Goal: Task Accomplishment & Management: Use online tool/utility

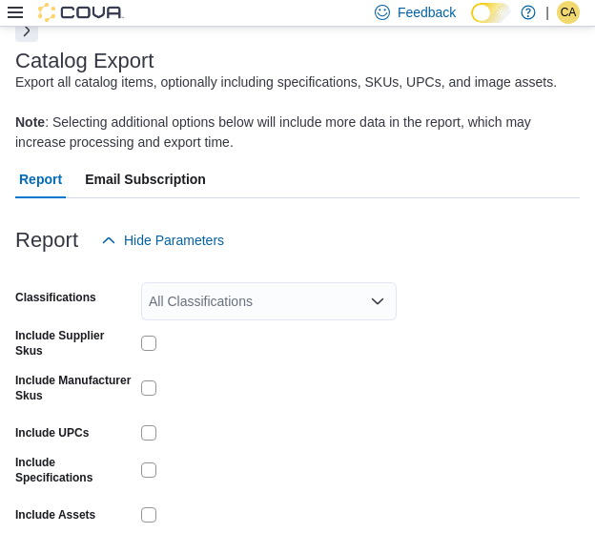
scroll to position [104, 0]
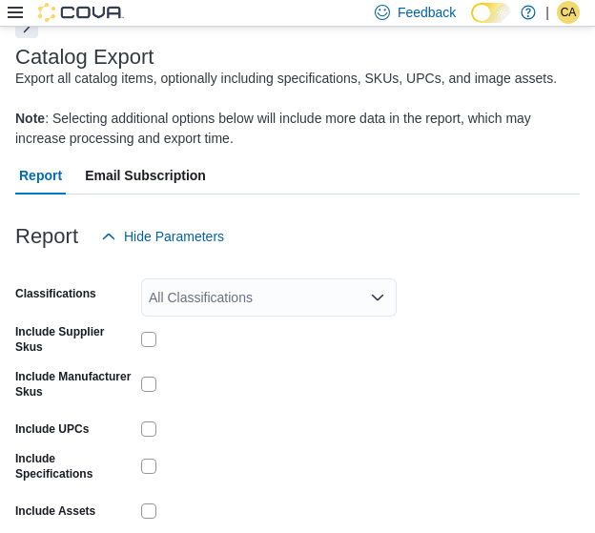
click at [308, 293] on div "All Classifications" at bounding box center [269, 298] width 256 height 38
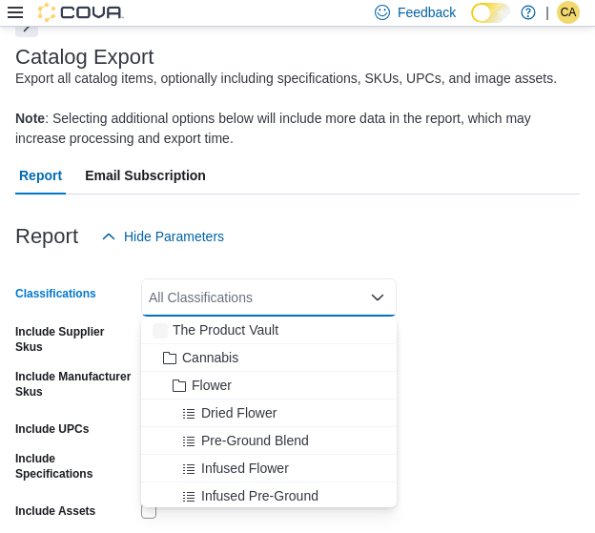
click at [24, 33] on button "Next" at bounding box center [26, 25] width 23 height 23
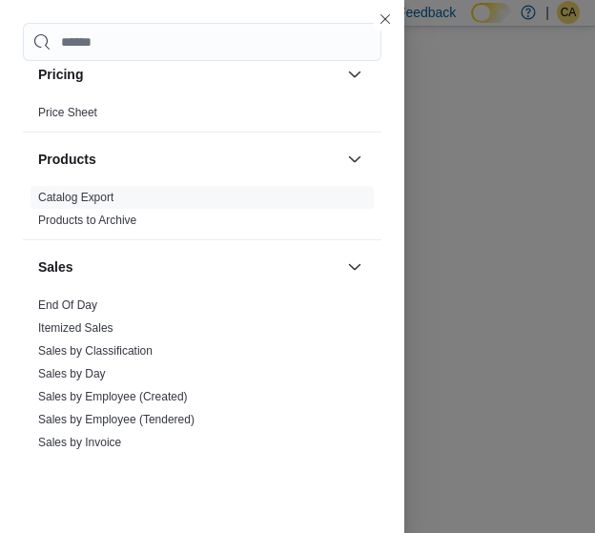
scroll to position [1049, 0]
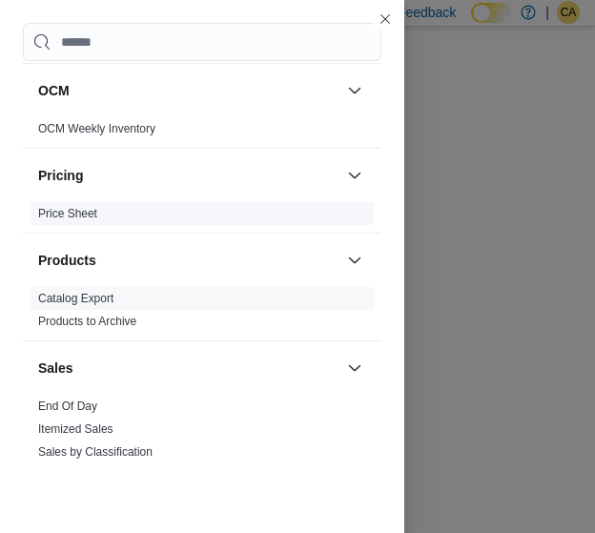
click at [91, 215] on link "Price Sheet" at bounding box center [67, 213] width 59 height 13
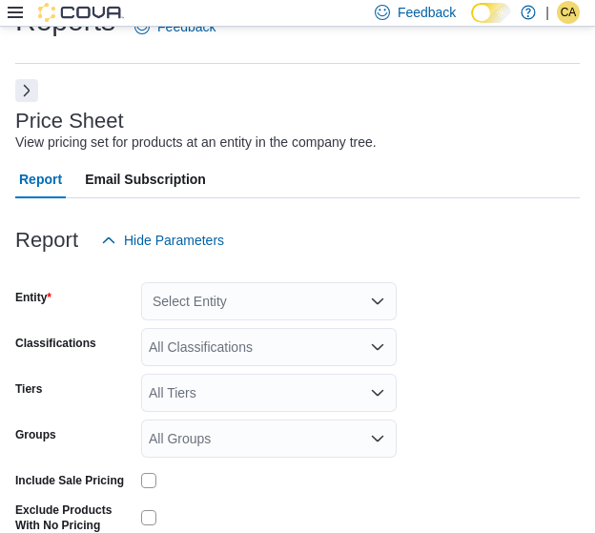
scroll to position [44, 0]
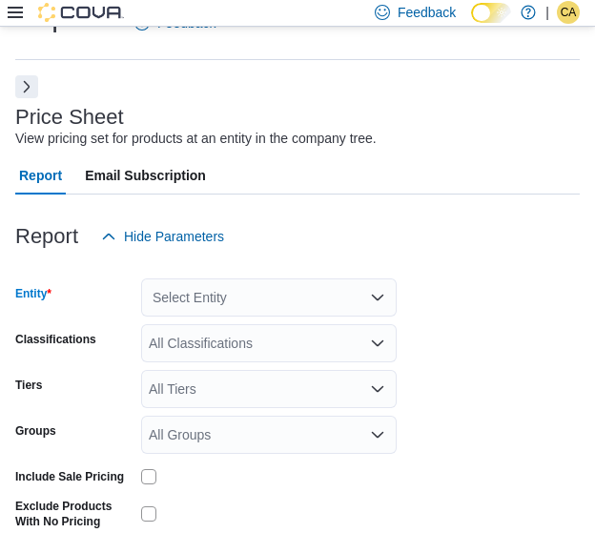
click at [223, 295] on div "Select Entity" at bounding box center [269, 298] width 256 height 38
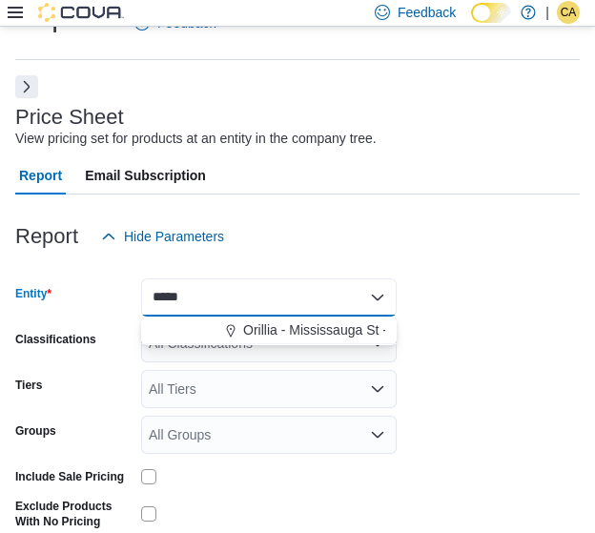
type input "*****"
click at [245, 292] on div "***** Combo box. Selected. [GEOGRAPHIC_DATA]. Selected. Combo box input. Select…" at bounding box center [269, 298] width 256 height 38
click at [245, 292] on div "*****" at bounding box center [269, 298] width 256 height 38
click at [245, 292] on div "***** Combo box. Selected. [GEOGRAPHIC_DATA]. Selected. Combo box input. Select…" at bounding box center [269, 298] width 256 height 38
click at [279, 330] on span "Orillia - Mississauga St - Friendly Stranger" at bounding box center [368, 330] width 250 height 19
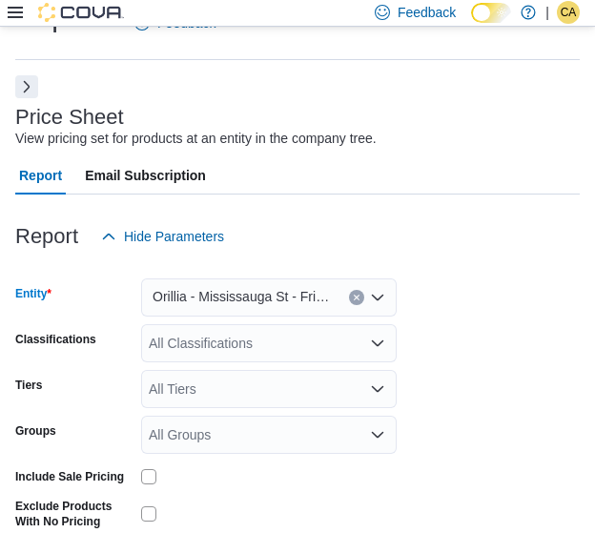
click at [264, 298] on span "Orillia - Mississauga St - Friendly Stranger" at bounding box center [241, 296] width 177 height 23
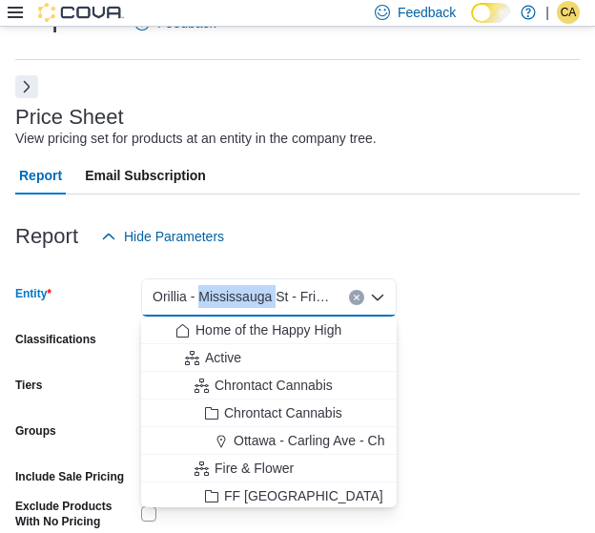
click at [264, 298] on span "Orillia - Mississauga St - Friendly Stranger" at bounding box center [241, 296] width 177 height 23
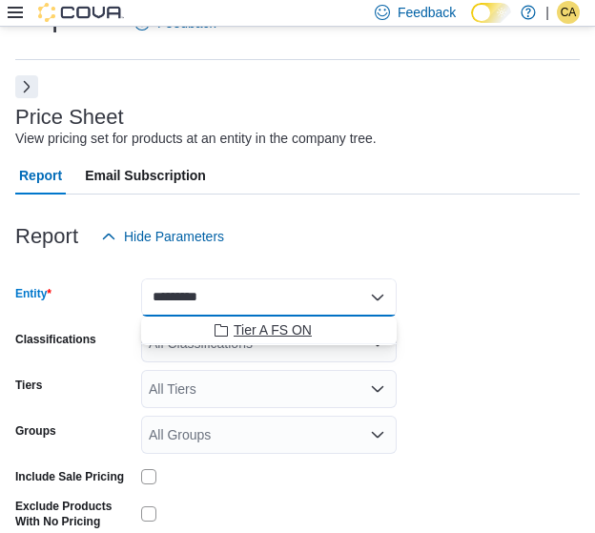
type input "*********"
click at [273, 329] on span "Tier A FS ON" at bounding box center [273, 330] width 78 height 19
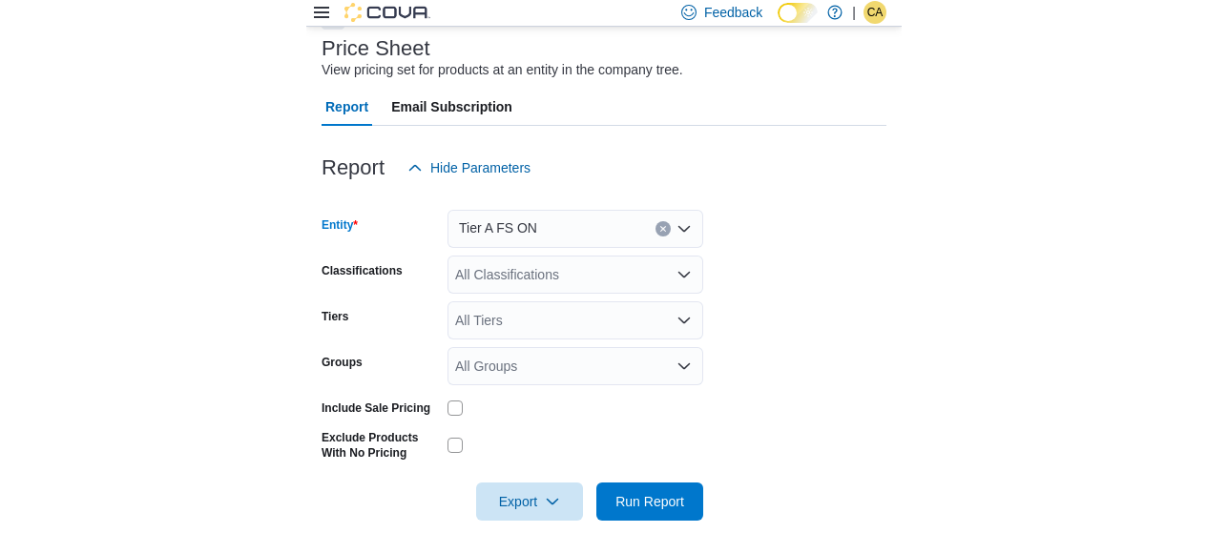
scroll to position [137, 0]
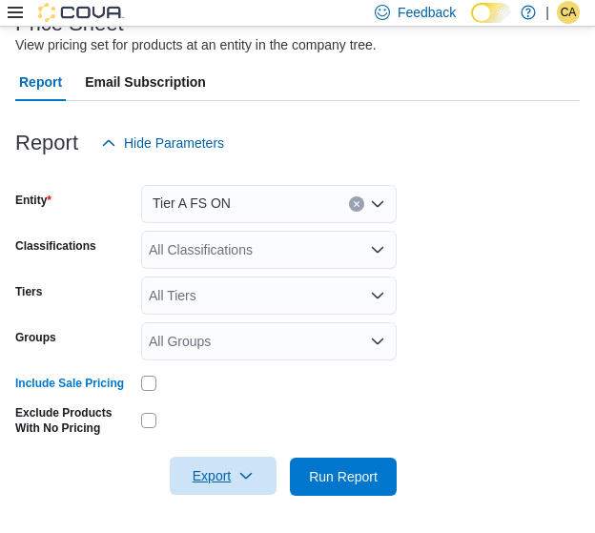
click at [217, 461] on span "Export" at bounding box center [223, 476] width 84 height 38
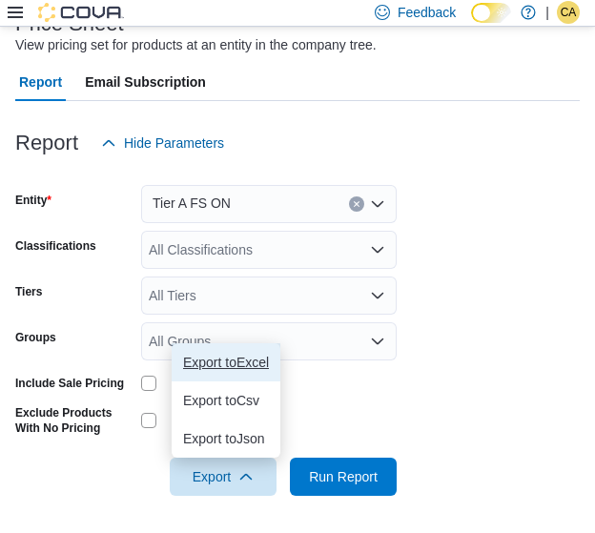
click at [233, 368] on span "Export to Excel" at bounding box center [226, 362] width 86 height 15
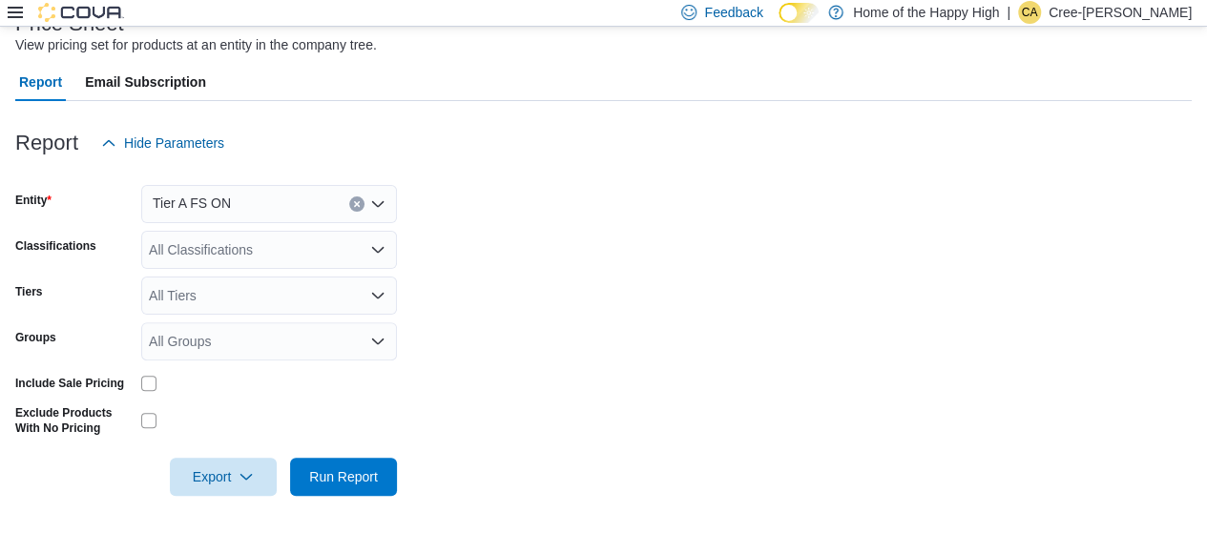
click at [15, 18] on icon at bounding box center [15, 12] width 15 height 15
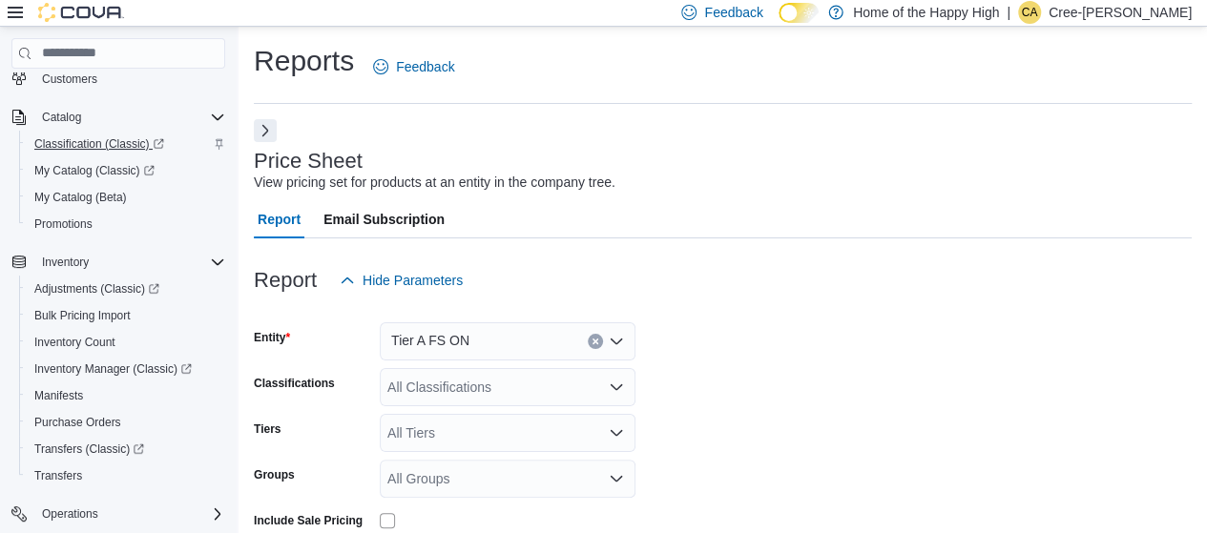
scroll to position [0, 0]
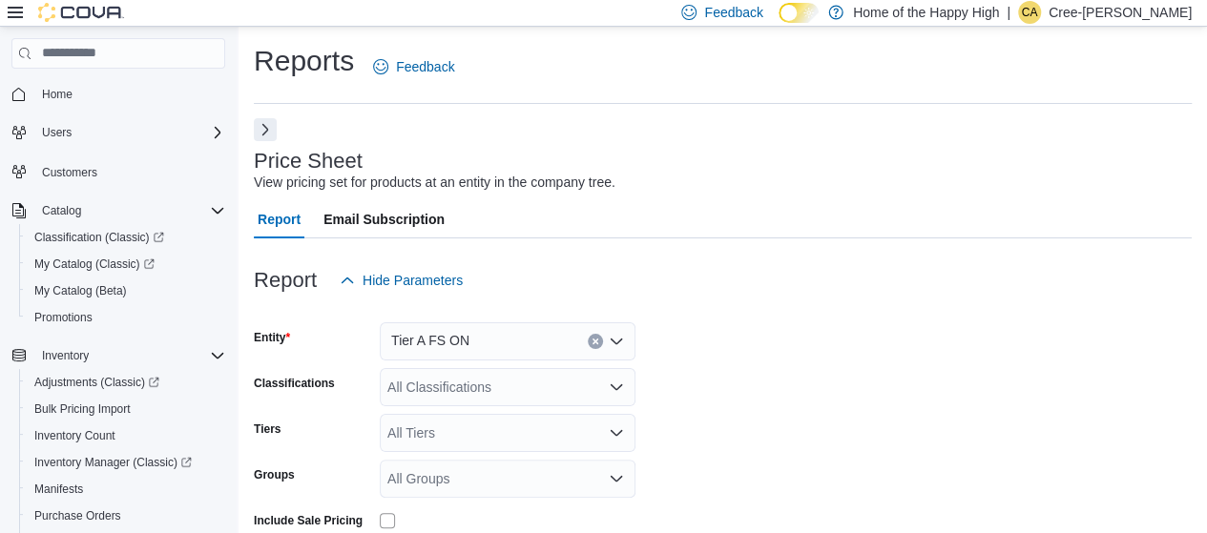
click at [255, 130] on button "Next" at bounding box center [265, 129] width 23 height 23
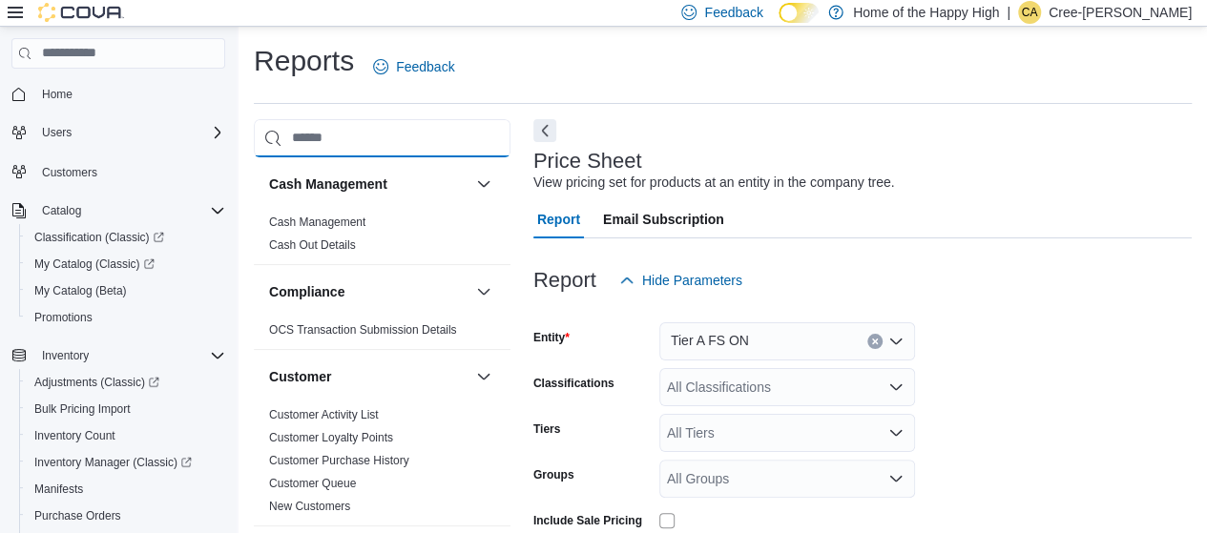
click at [265, 129] on input "search" at bounding box center [382, 138] width 257 height 38
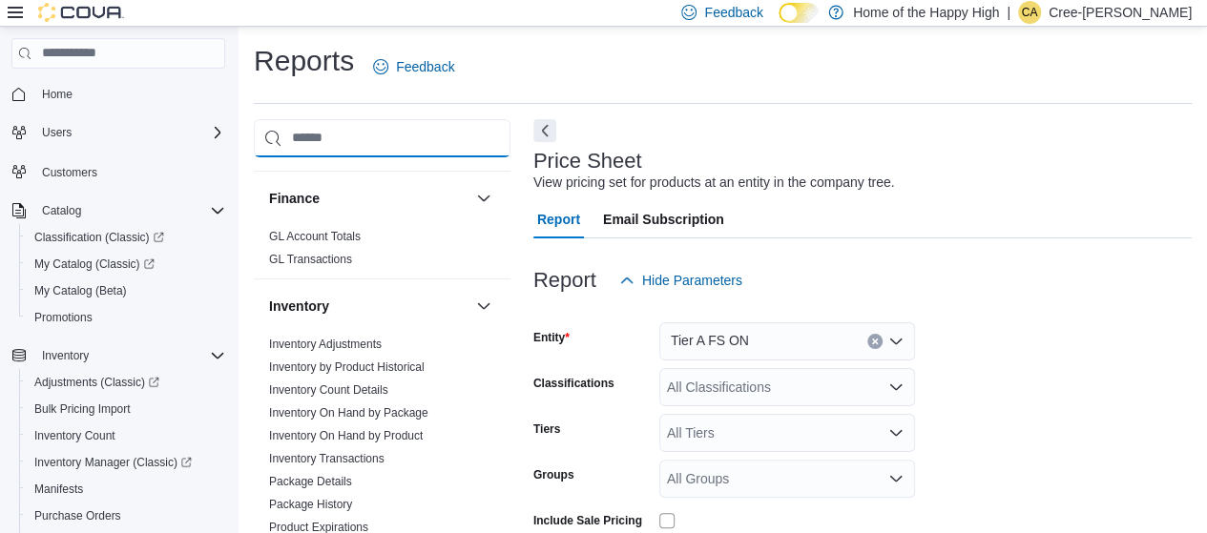
scroll to position [481, 0]
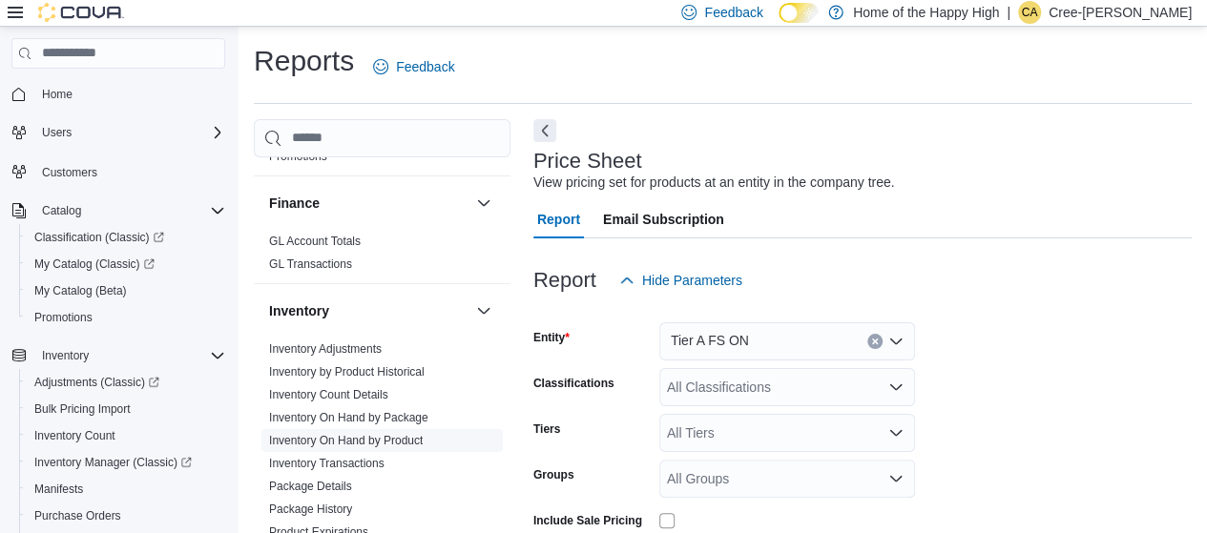
click at [380, 435] on link "Inventory On Hand by Product" at bounding box center [346, 440] width 154 height 13
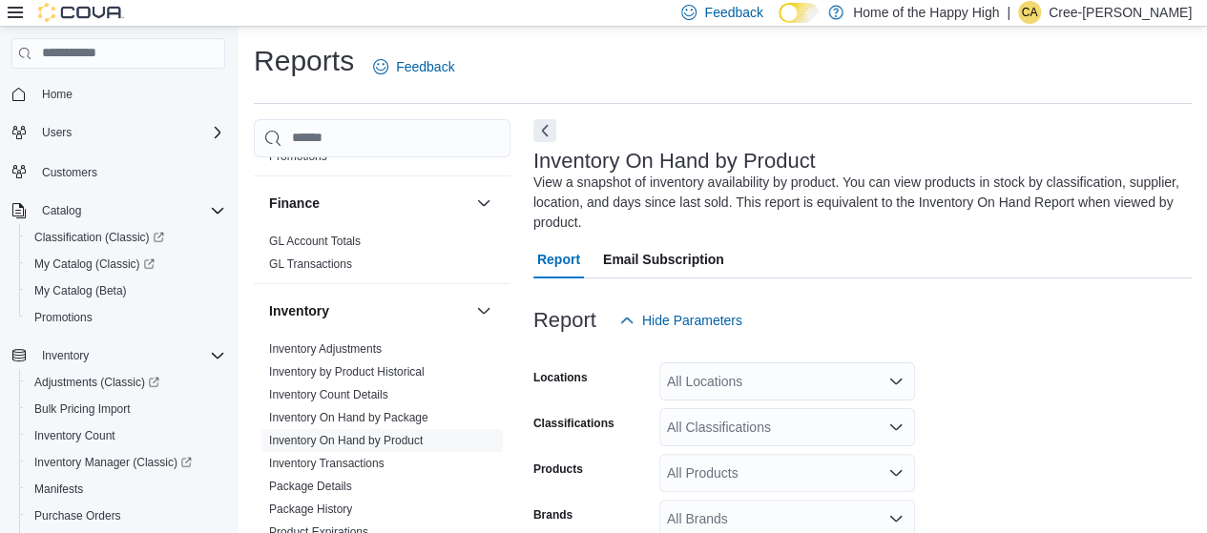
scroll to position [84, 0]
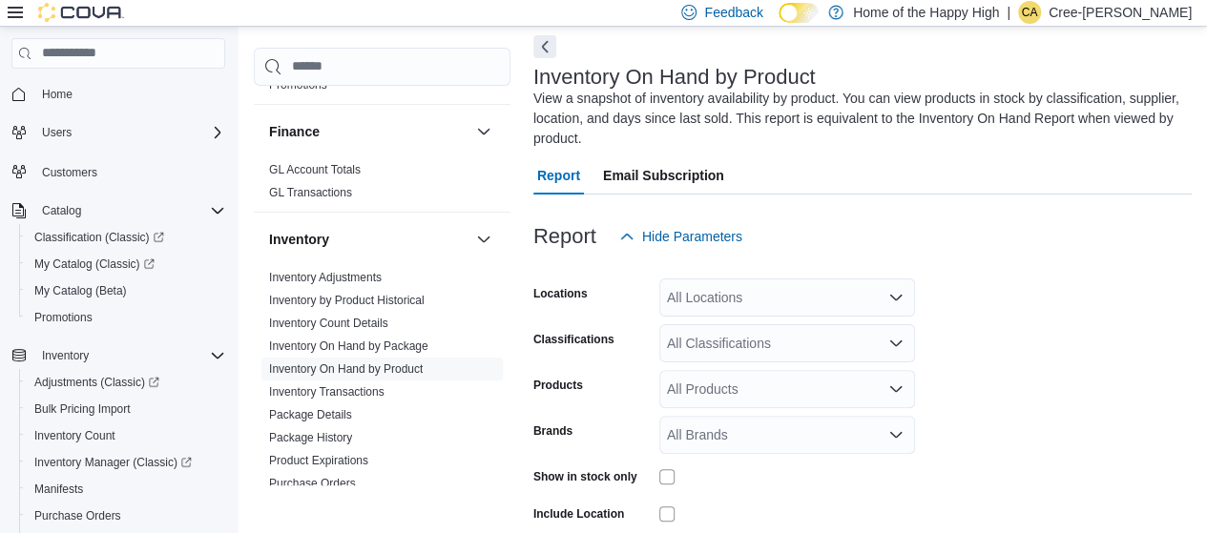
click at [609, 289] on div "All Locations" at bounding box center [787, 298] width 256 height 38
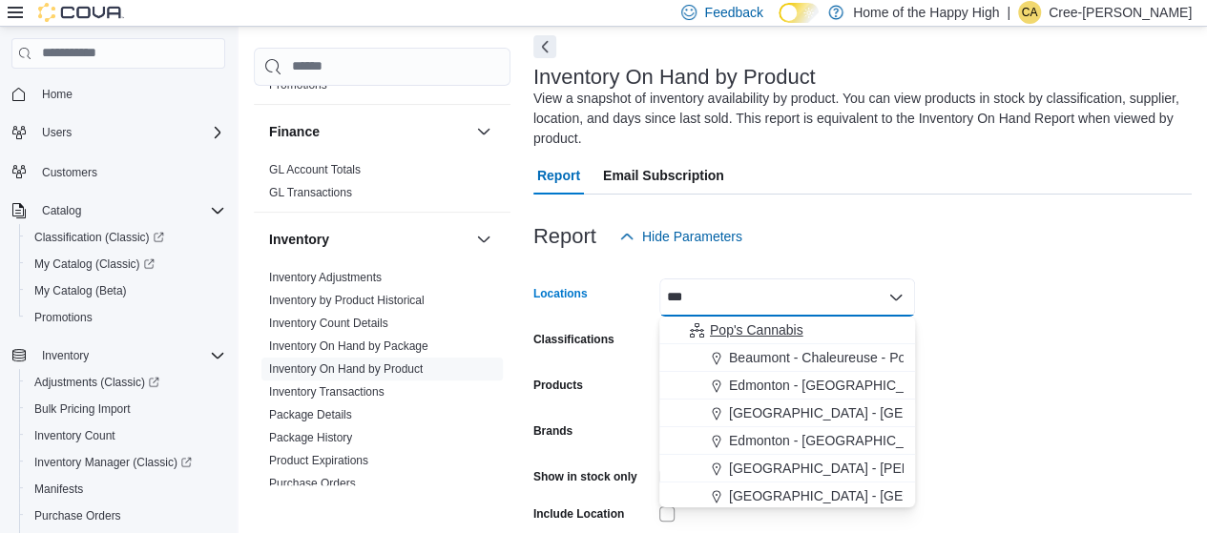
type input "***"
click at [609, 325] on span "Pop's Cannabis" at bounding box center [756, 330] width 93 height 19
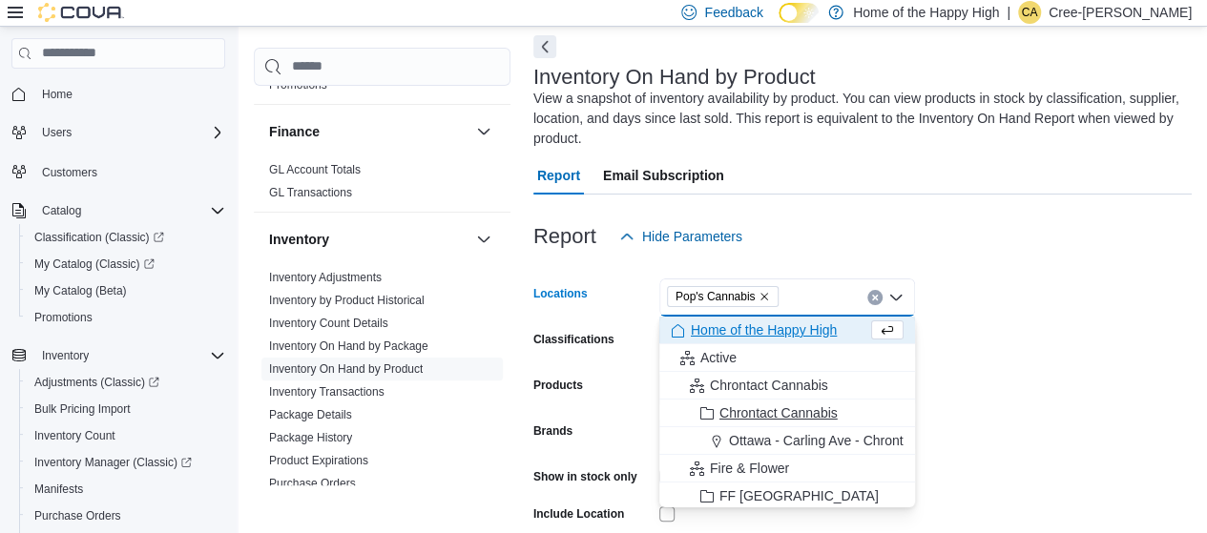
scroll to position [477, 0]
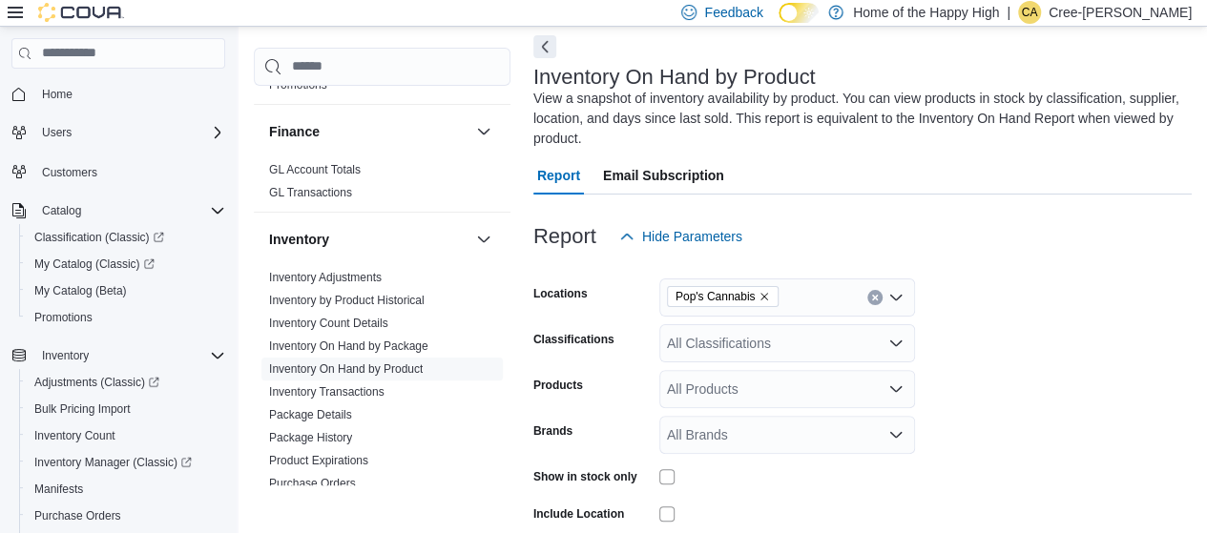
click at [609, 370] on form "Locations Pop's Cannabis Classifications All Classifications Products All Produ…" at bounding box center [862, 456] width 658 height 401
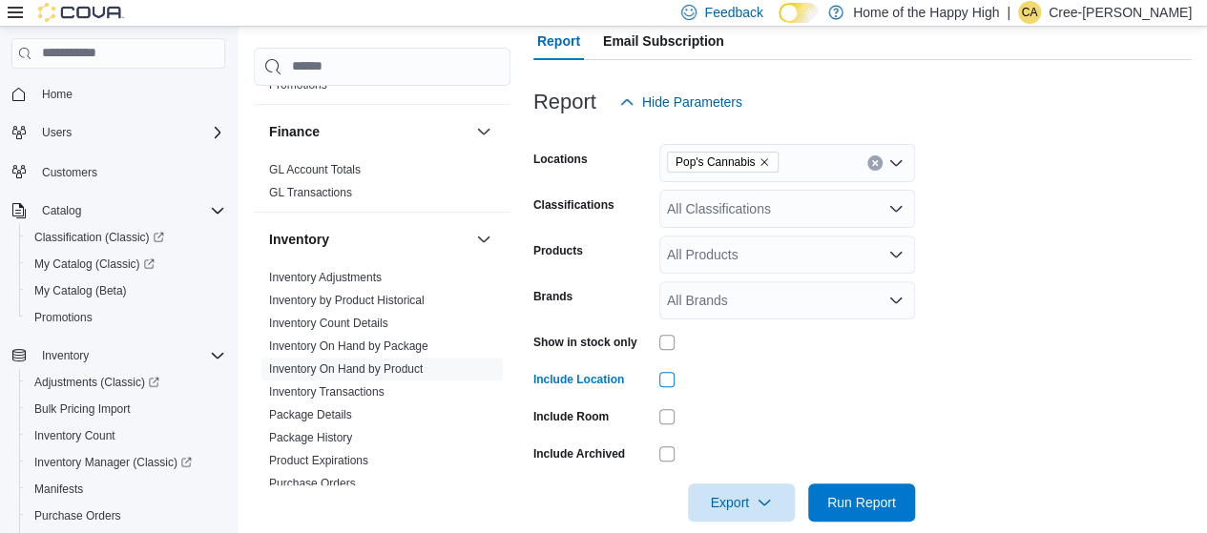
scroll to position [244, 0]
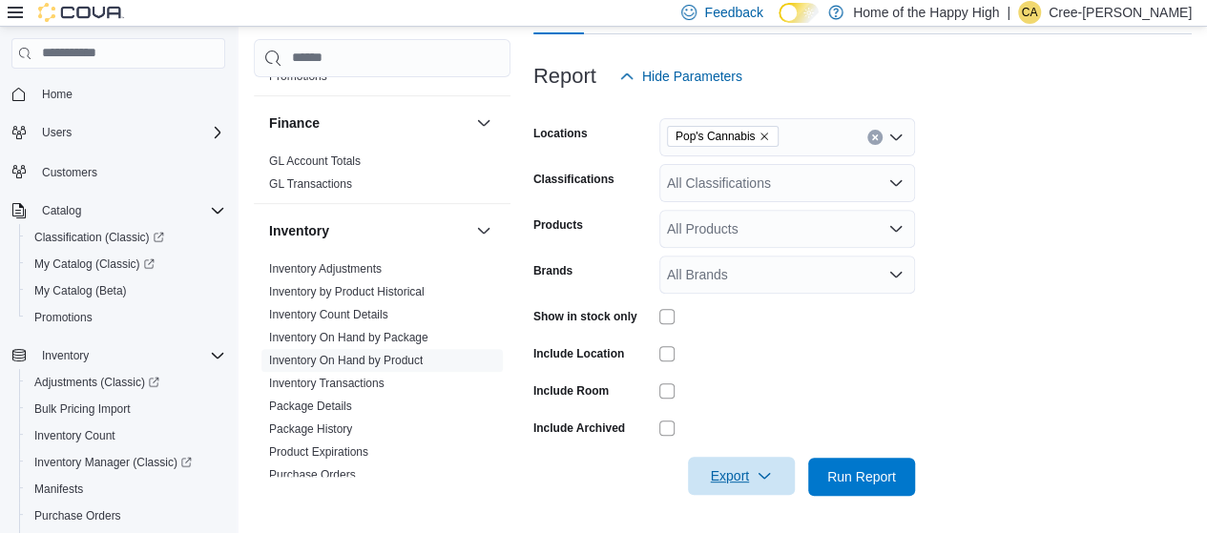
click at [609, 484] on span "Export" at bounding box center [741, 476] width 84 height 38
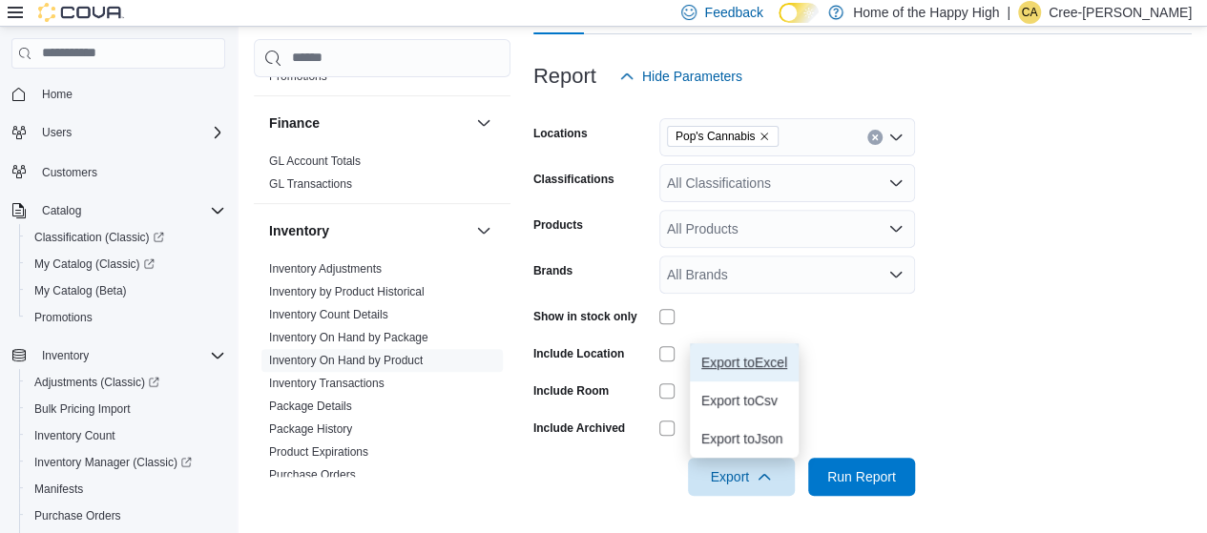
click at [609, 363] on span "Export to Excel" at bounding box center [744, 362] width 86 height 15
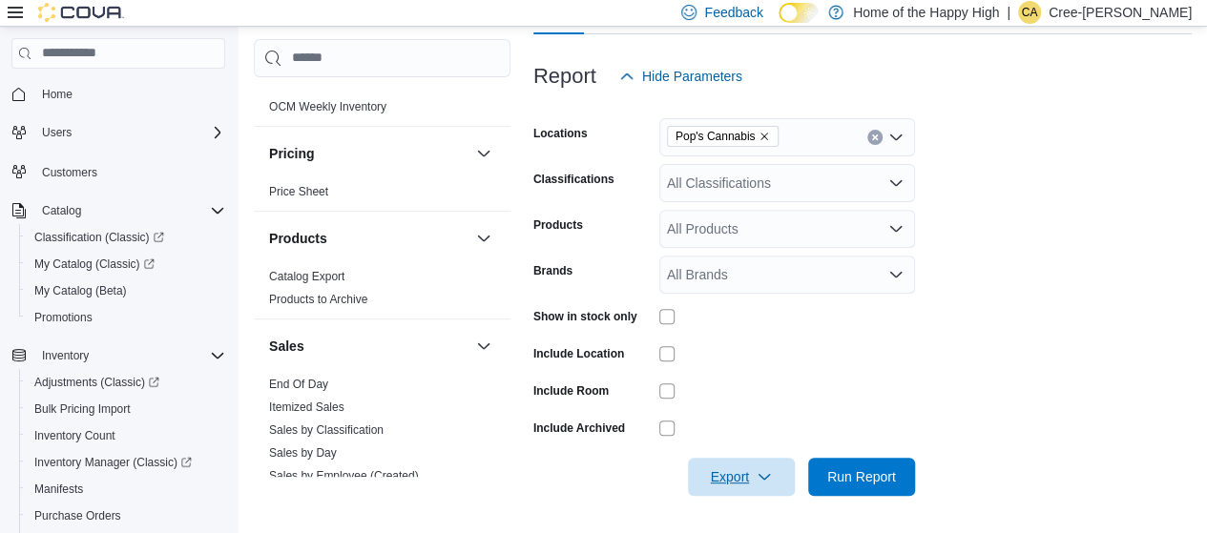
scroll to position [862, 0]
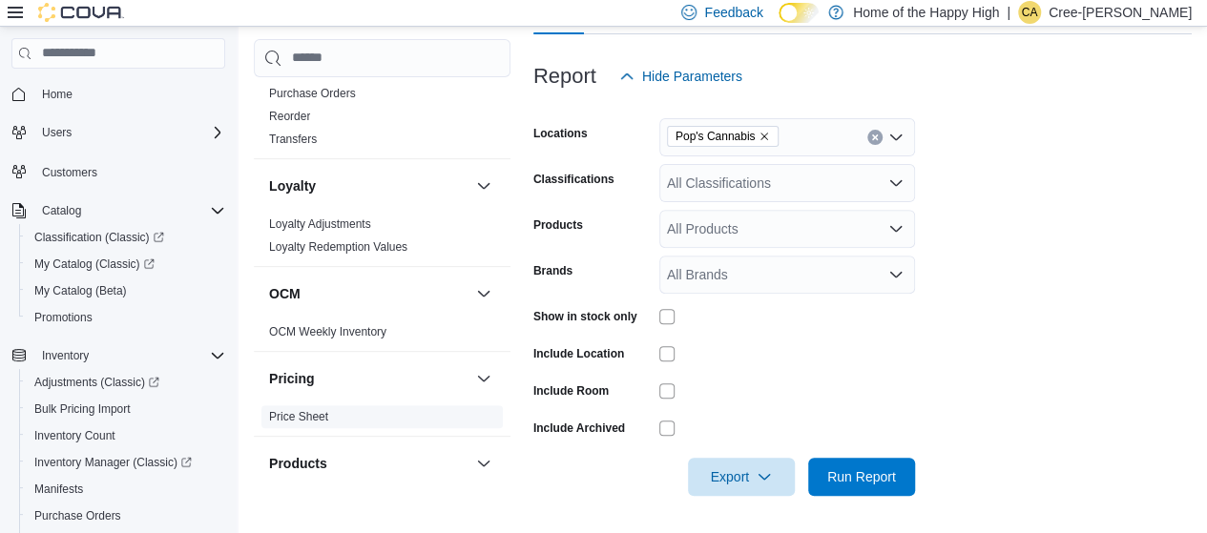
click at [315, 410] on link "Price Sheet" at bounding box center [298, 416] width 59 height 13
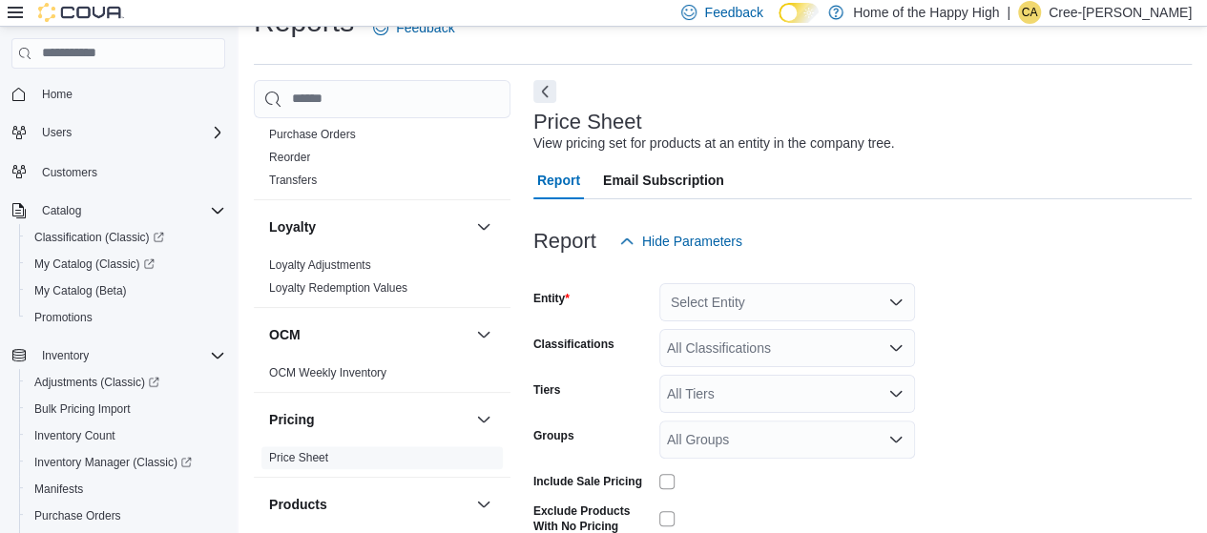
scroll to position [44, 0]
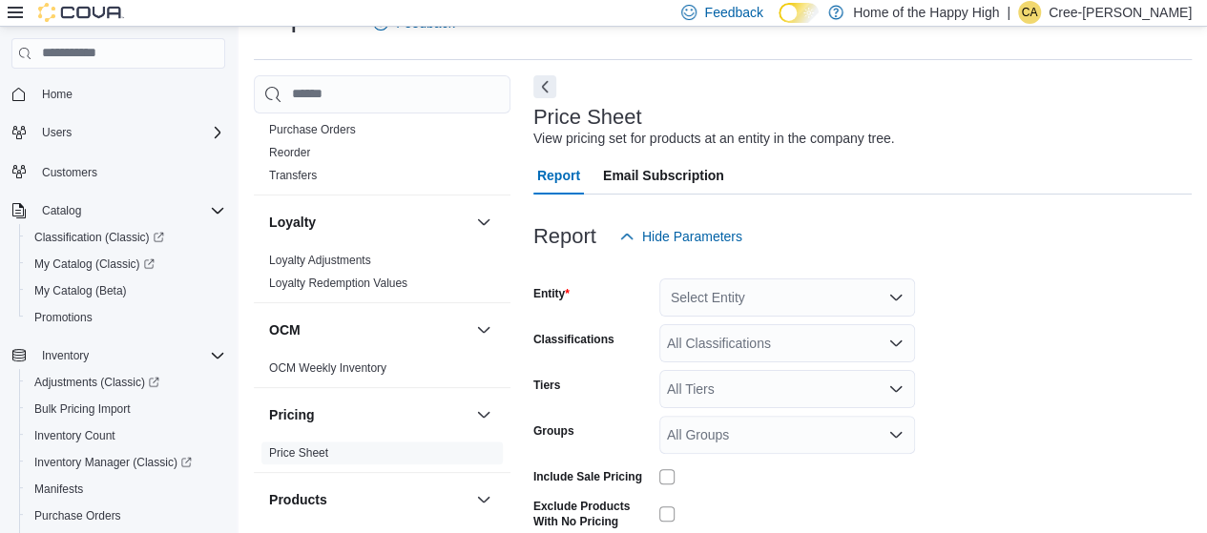
click at [609, 291] on div "Select Entity" at bounding box center [787, 298] width 256 height 38
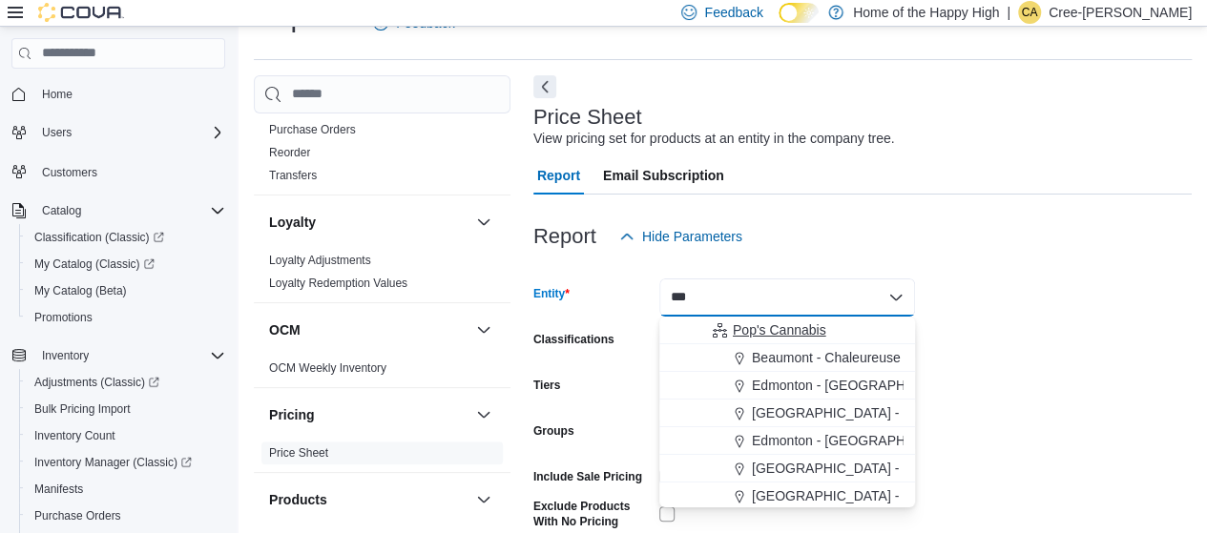
type input "***"
click at [609, 324] on span "Pop's Cannabis" at bounding box center [779, 330] width 93 height 19
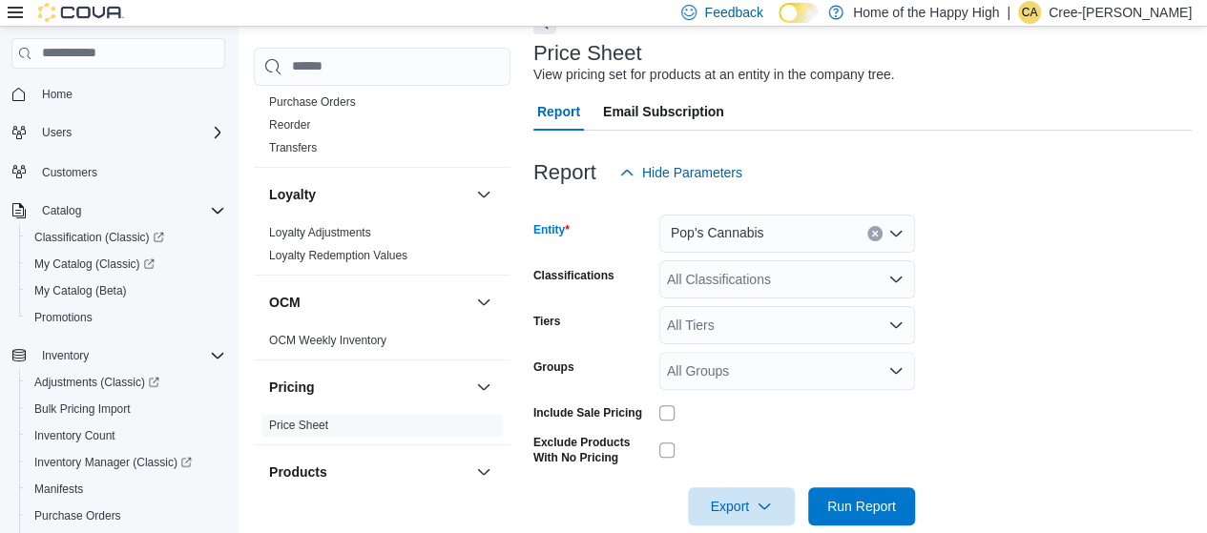
scroll to position [137, 0]
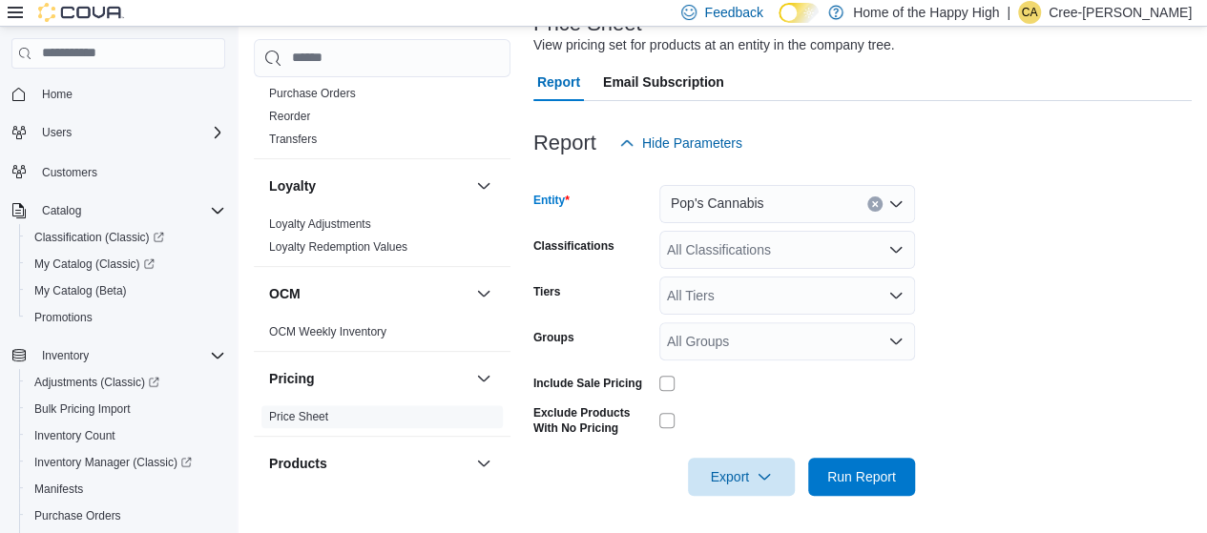
click at [609, 391] on div at bounding box center [787, 383] width 256 height 30
click at [609, 465] on form "Entity Pop's Cannabis Classifications All Classifications Tiers All Tiers Group…" at bounding box center [862, 329] width 658 height 334
click at [609, 472] on span "Export" at bounding box center [741, 476] width 84 height 38
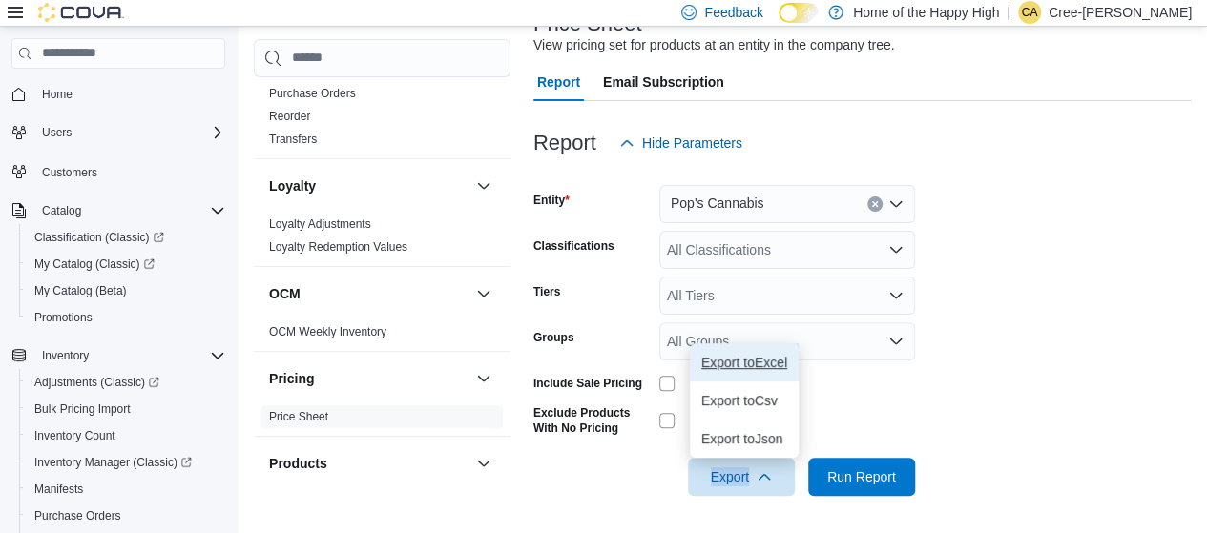
click at [609, 371] on button "Export to Excel" at bounding box center [744, 362] width 109 height 38
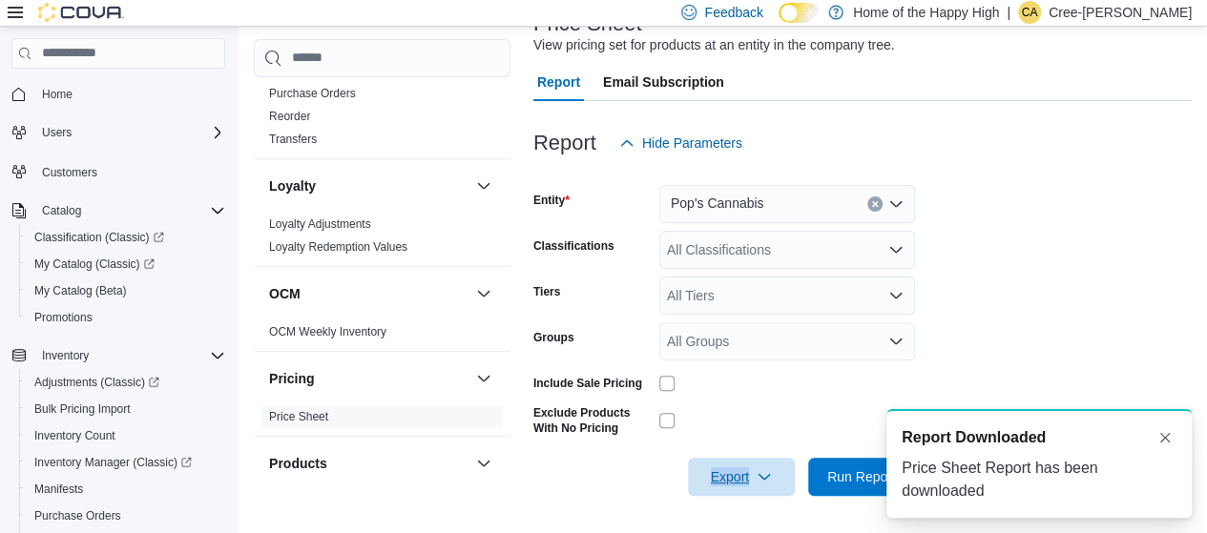
scroll to position [0, 0]
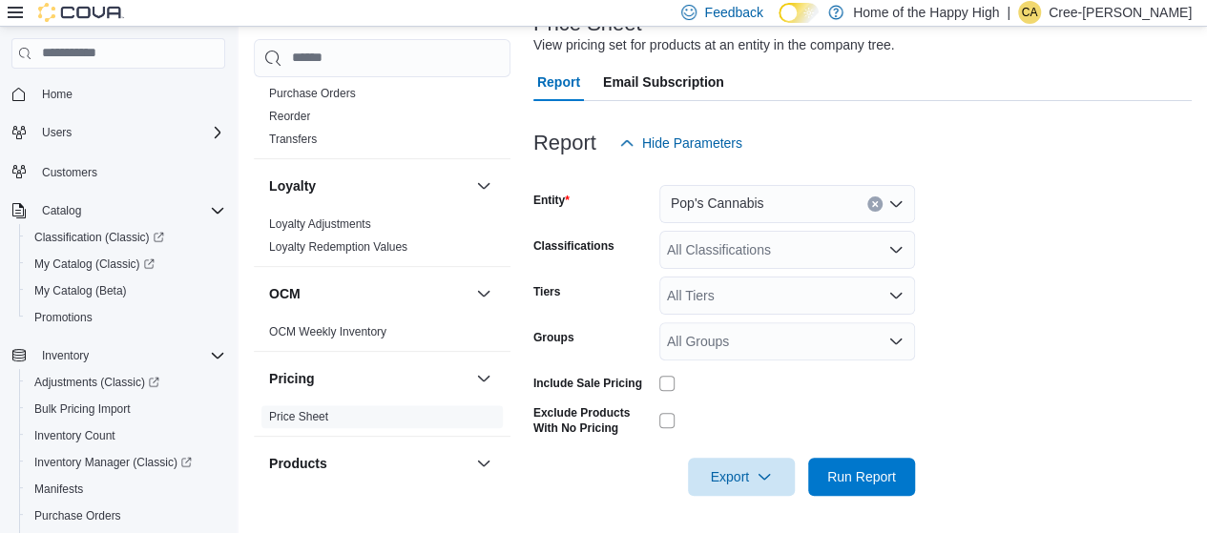
click at [609, 203] on div "Pop's Cannabis" at bounding box center [787, 204] width 256 height 38
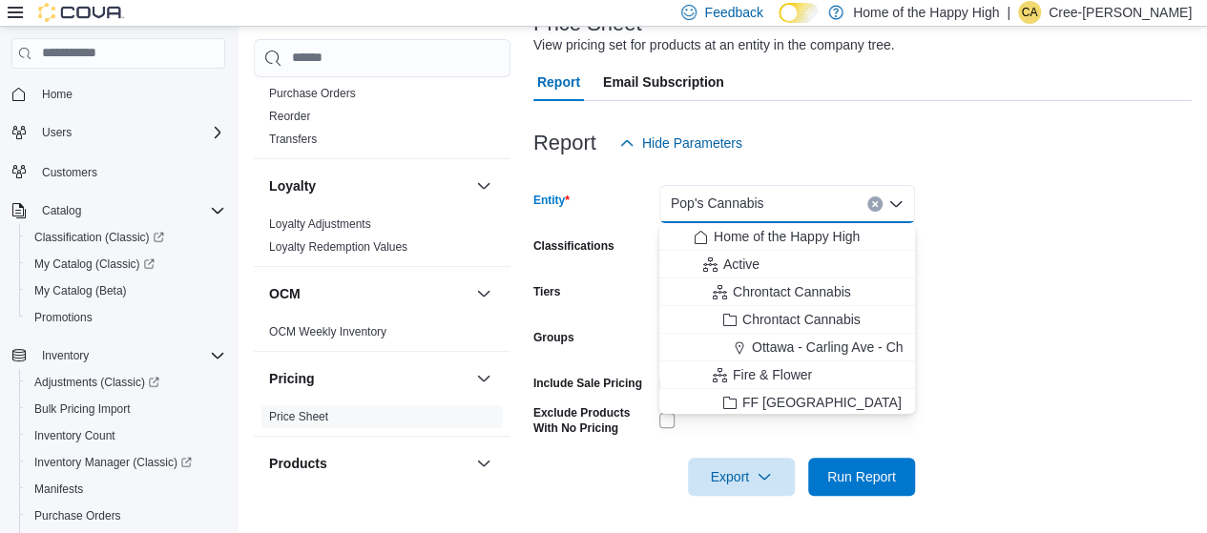
click at [609, 200] on icon "Clear input" at bounding box center [875, 204] width 8 height 8
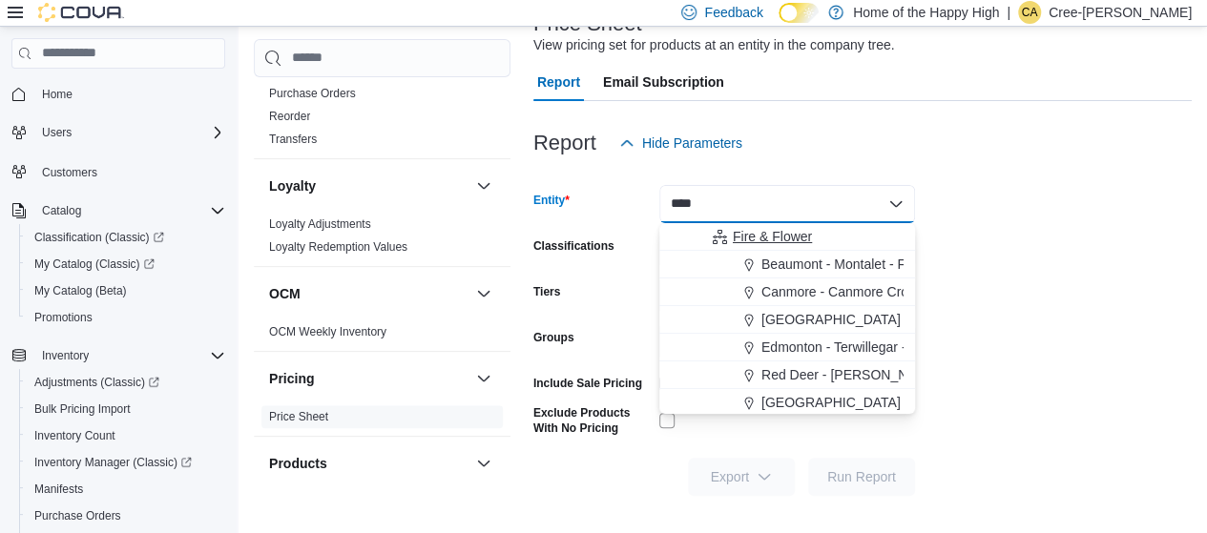
type input "****"
click at [609, 224] on button "Fire & Flower" at bounding box center [787, 237] width 256 height 28
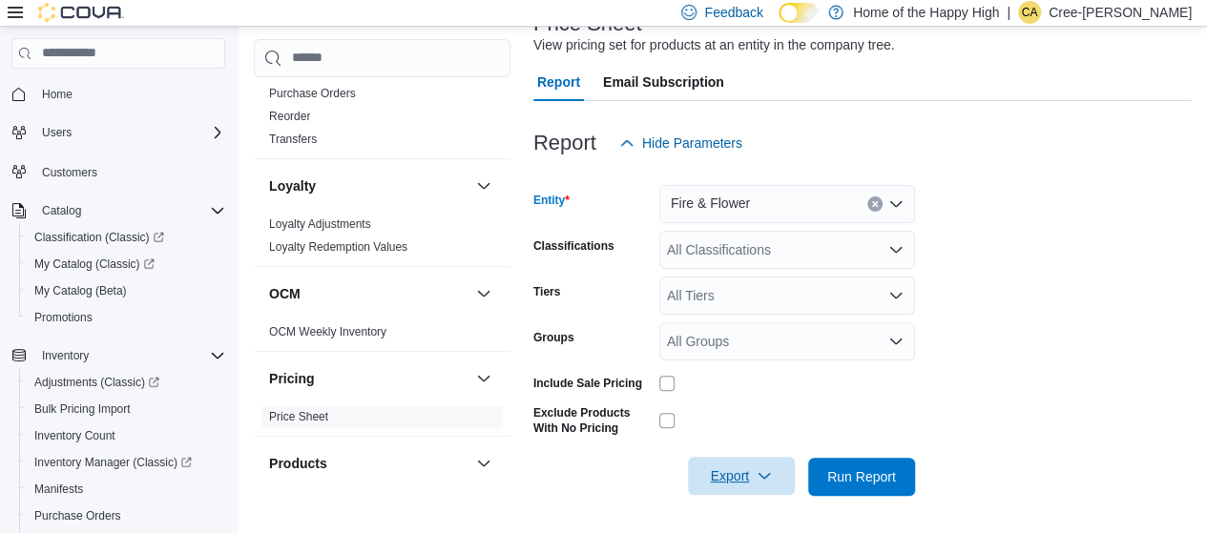
click at [609, 489] on span "Export" at bounding box center [741, 476] width 84 height 38
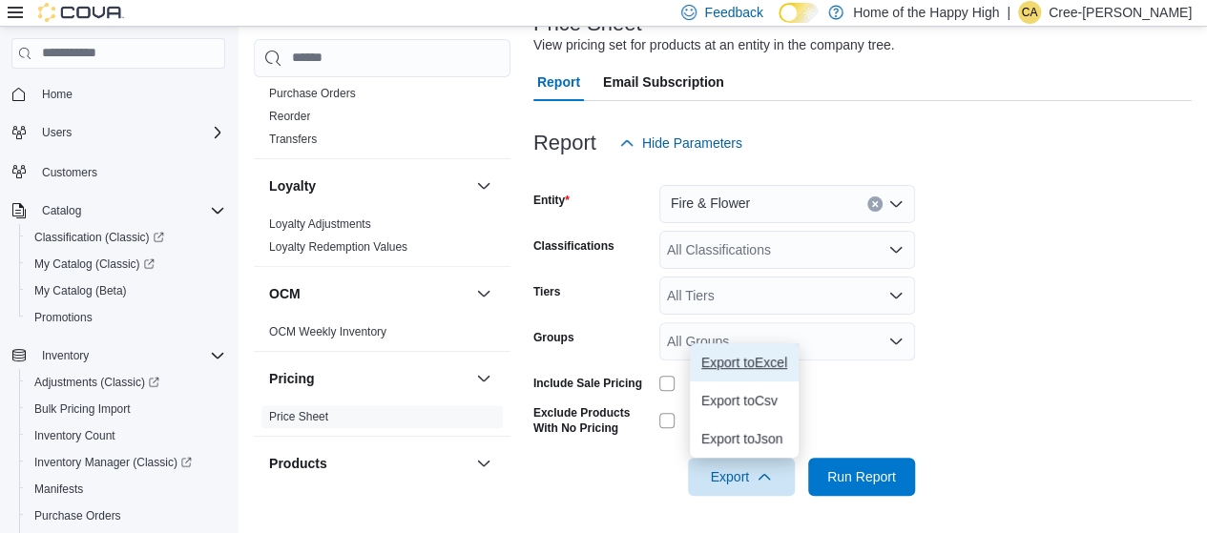
click at [609, 362] on span "Export to Excel" at bounding box center [744, 362] width 86 height 15
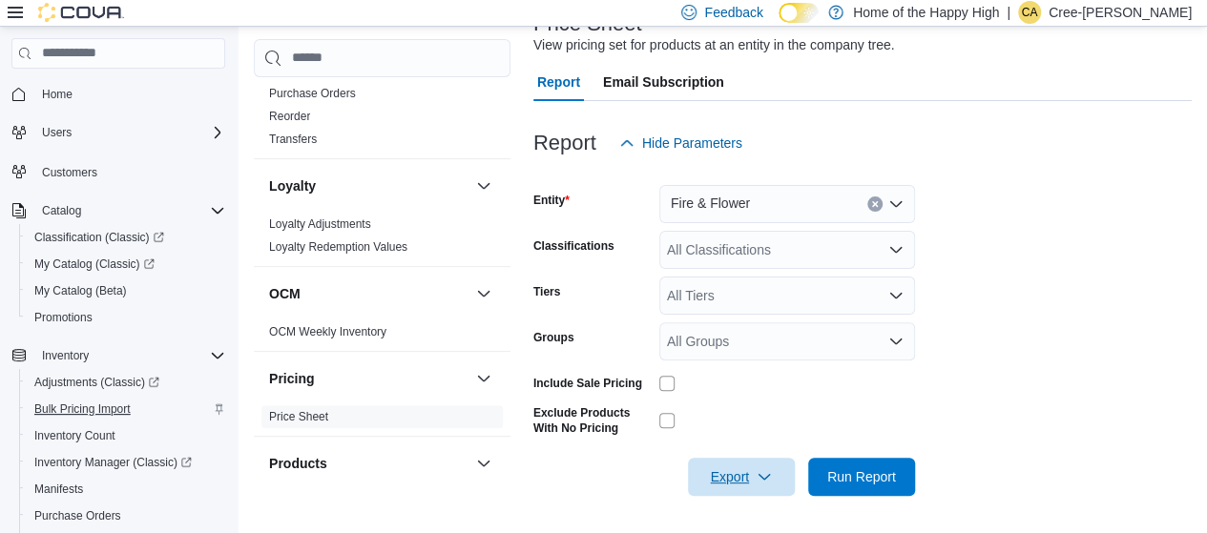
scroll to position [95, 0]
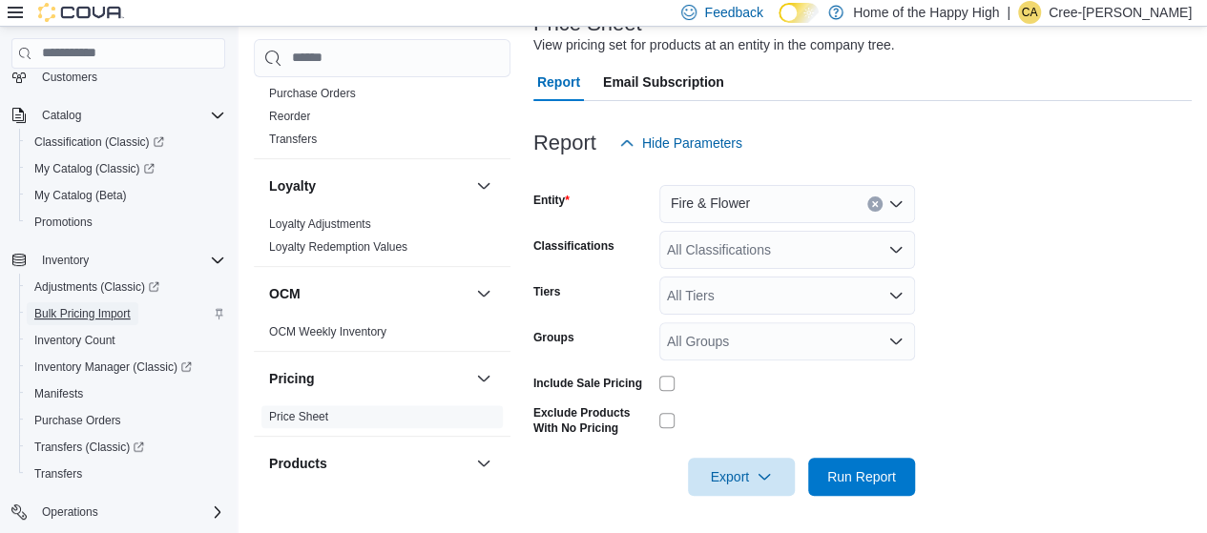
click at [86, 309] on span "Bulk Pricing Import" at bounding box center [82, 313] width 96 height 15
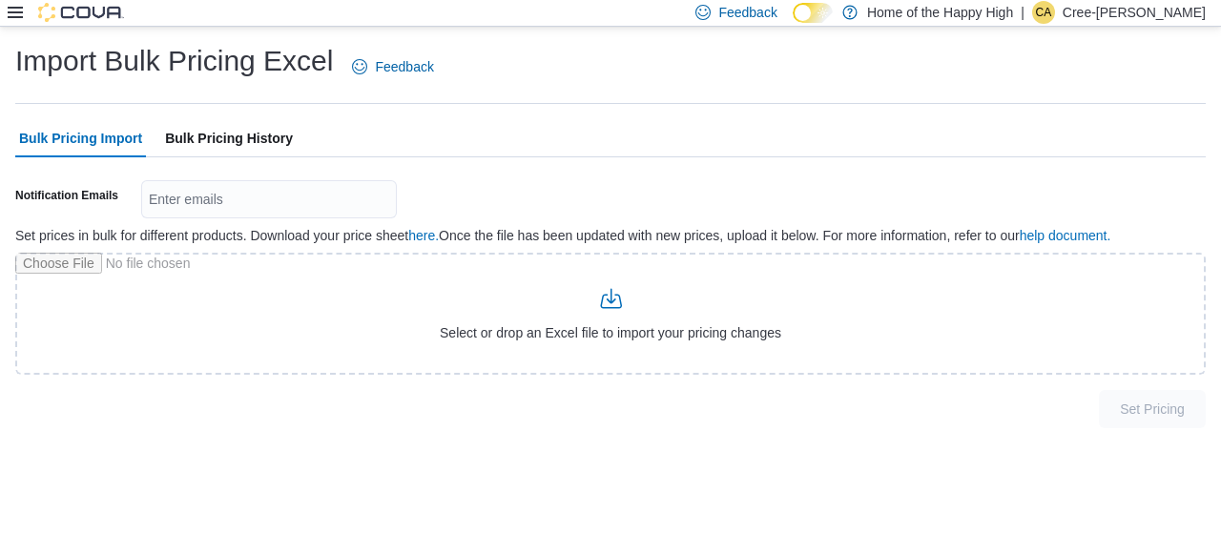
drag, startPoint x: 234, startPoint y: 154, endPoint x: 238, endPoint y: 163, distance: 10.7
click at [234, 153] on span "Bulk Pricing History" at bounding box center [229, 138] width 128 height 38
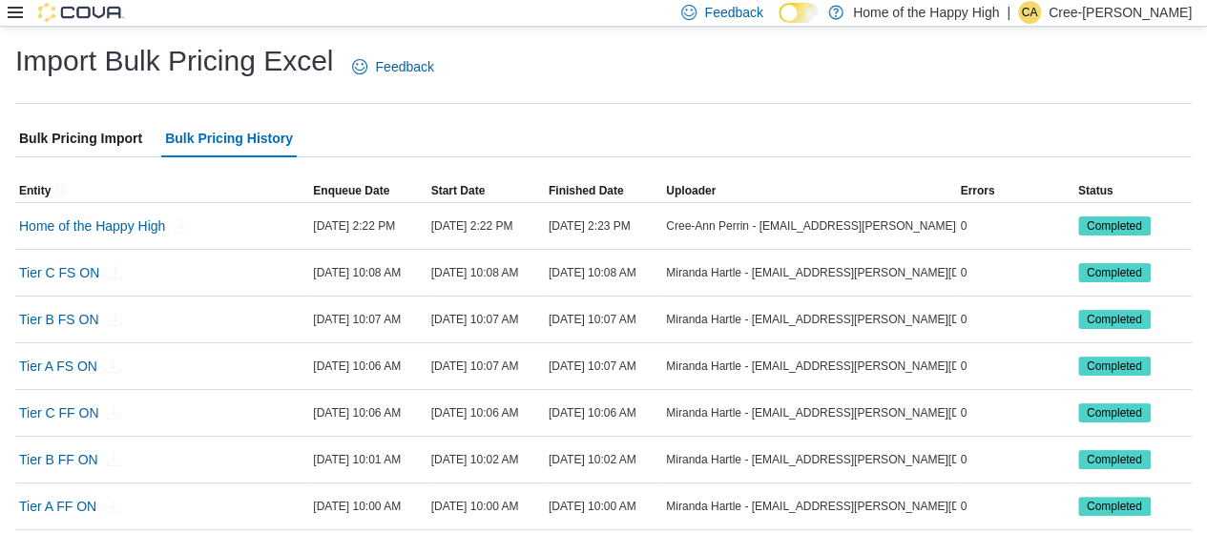
click at [108, 131] on span "Bulk Pricing Import" at bounding box center [80, 138] width 123 height 38
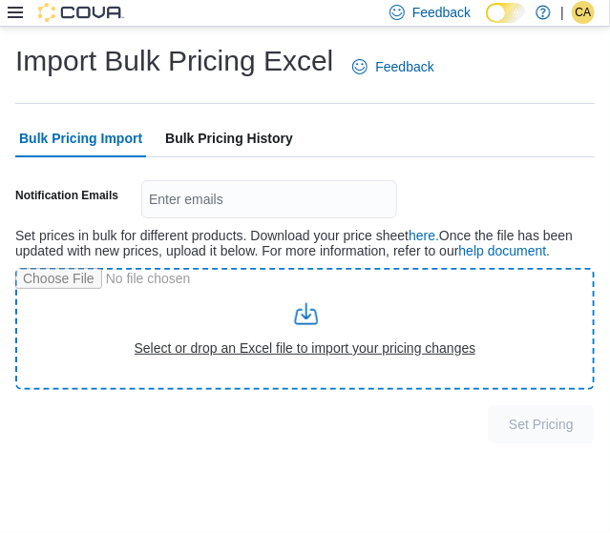
type input "**********"
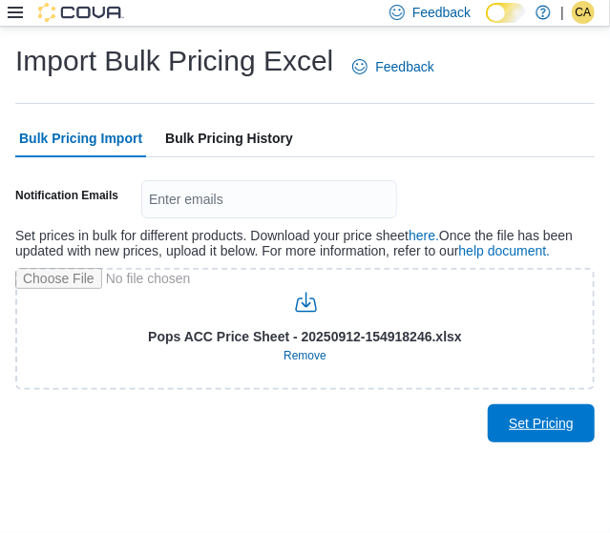
click at [541, 405] on span "Set Pricing" at bounding box center [541, 423] width 84 height 38
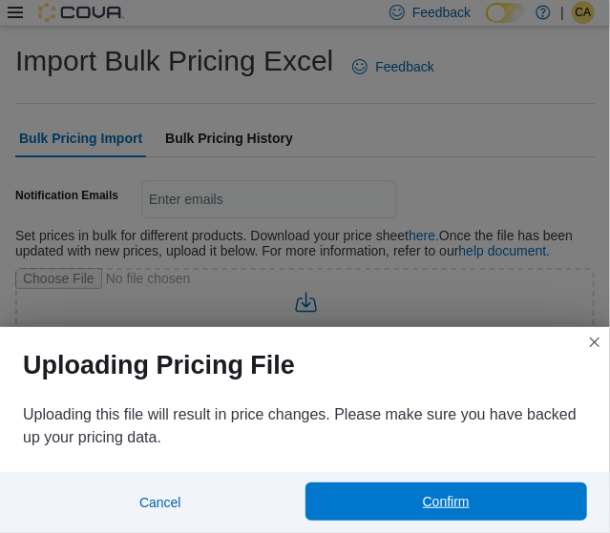
click at [445, 502] on span "Confirm" at bounding box center [446, 501] width 47 height 19
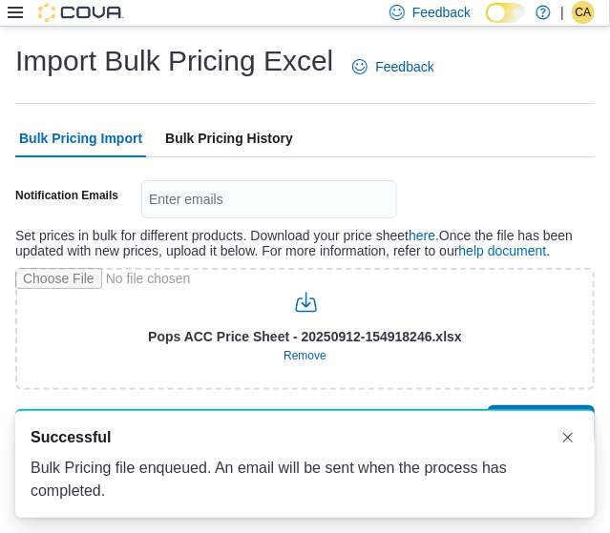
click at [263, 135] on span "Bulk Pricing History" at bounding box center [229, 138] width 128 height 38
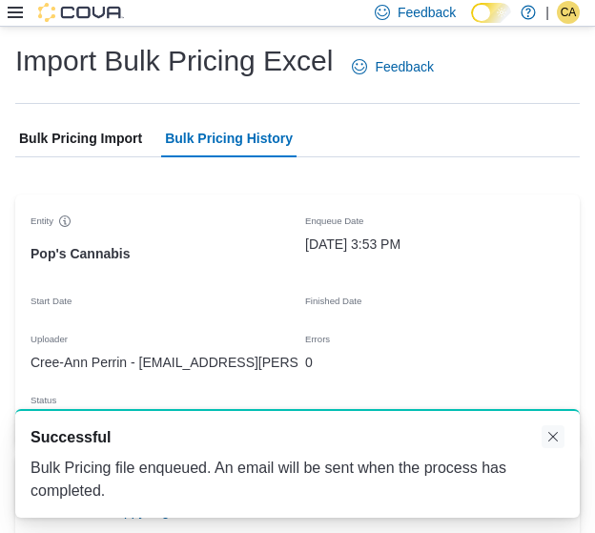
click at [553, 438] on button "Dismiss toast" at bounding box center [553, 436] width 23 height 23
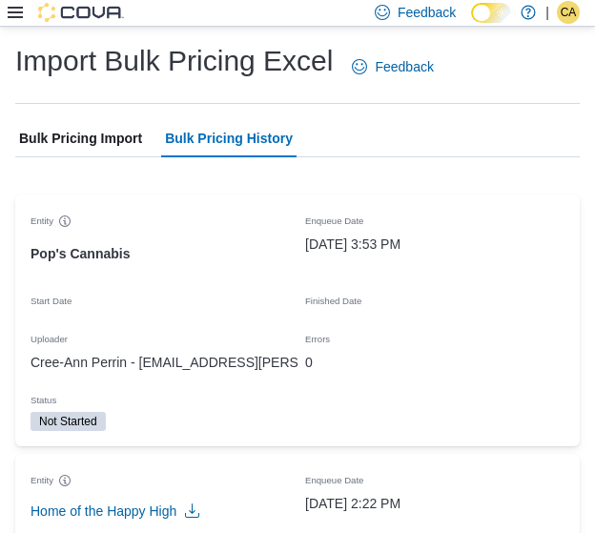
click at [114, 122] on span "Bulk Pricing Import" at bounding box center [80, 138] width 123 height 38
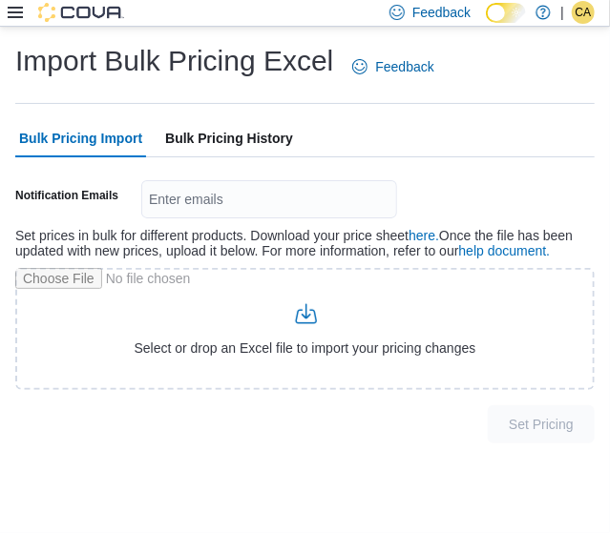
click at [261, 145] on span "Bulk Pricing History" at bounding box center [229, 138] width 128 height 38
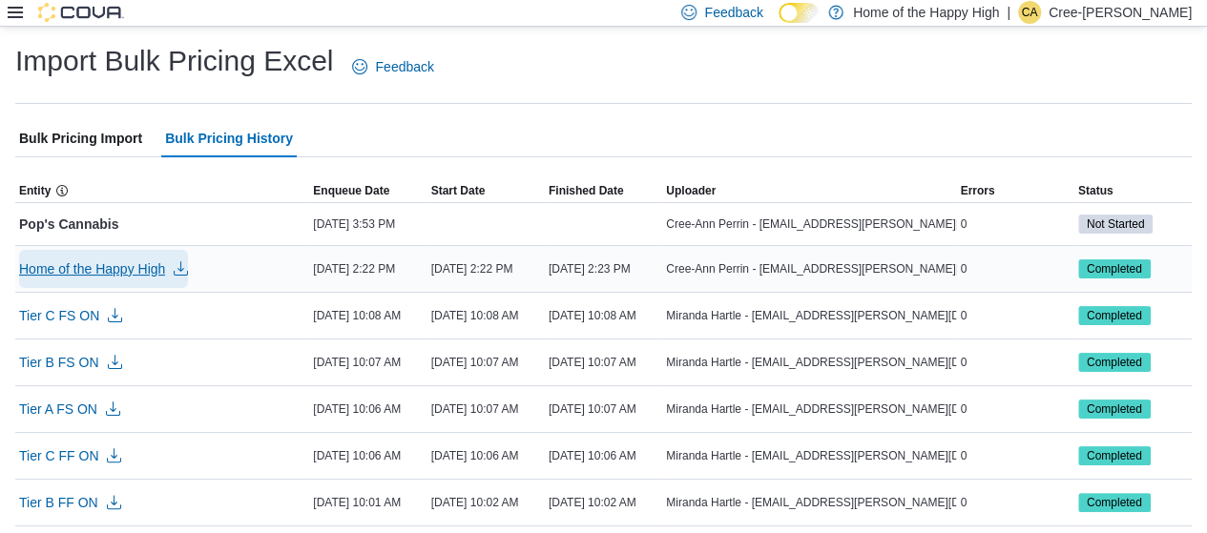
click at [130, 273] on span "Home of the Happy High" at bounding box center [92, 268] width 146 height 19
click at [142, 266] on span "Home of the Happy High" at bounding box center [92, 268] width 146 height 19
click at [160, 262] on span "Home of the Happy High" at bounding box center [92, 268] width 146 height 19
click at [514, 266] on div "[DATE] 2:22 PM" at bounding box center [485, 269] width 117 height 23
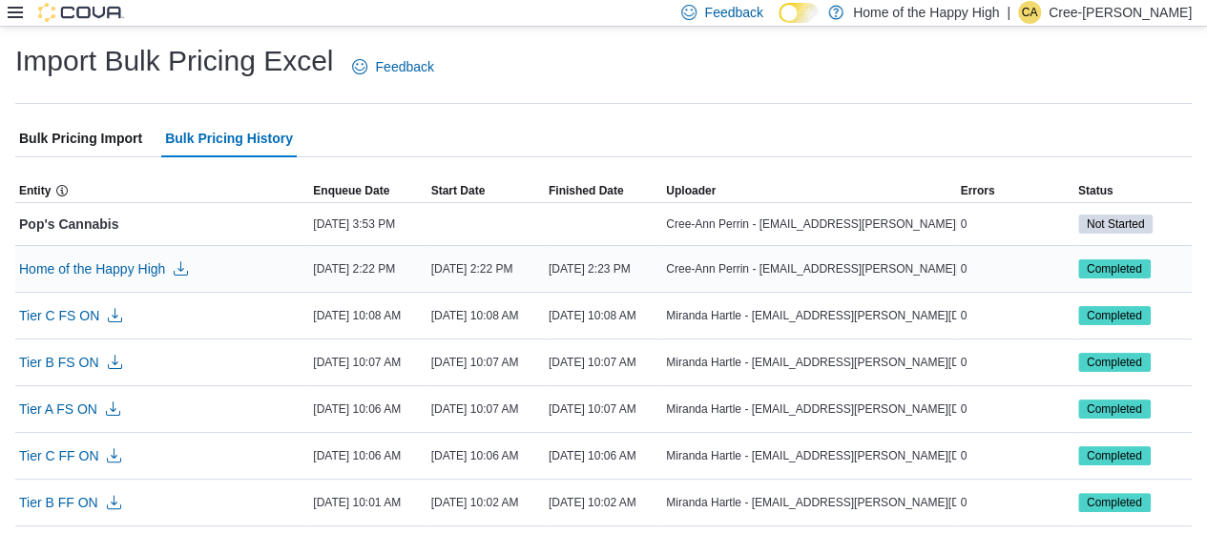
drag, startPoint x: 439, startPoint y: 263, endPoint x: 645, endPoint y: 280, distance: 206.8
click at [609, 280] on tr "Entity Home of the Happy High Enqueue Date [DATE] 2:22 PM Start Date [DATE] 2:2…" at bounding box center [603, 268] width 1176 height 47
copy tr "[DATE] 2:22 PM Finished Date [DATE]"
click at [122, 138] on span "Bulk Pricing Import" at bounding box center [80, 138] width 123 height 38
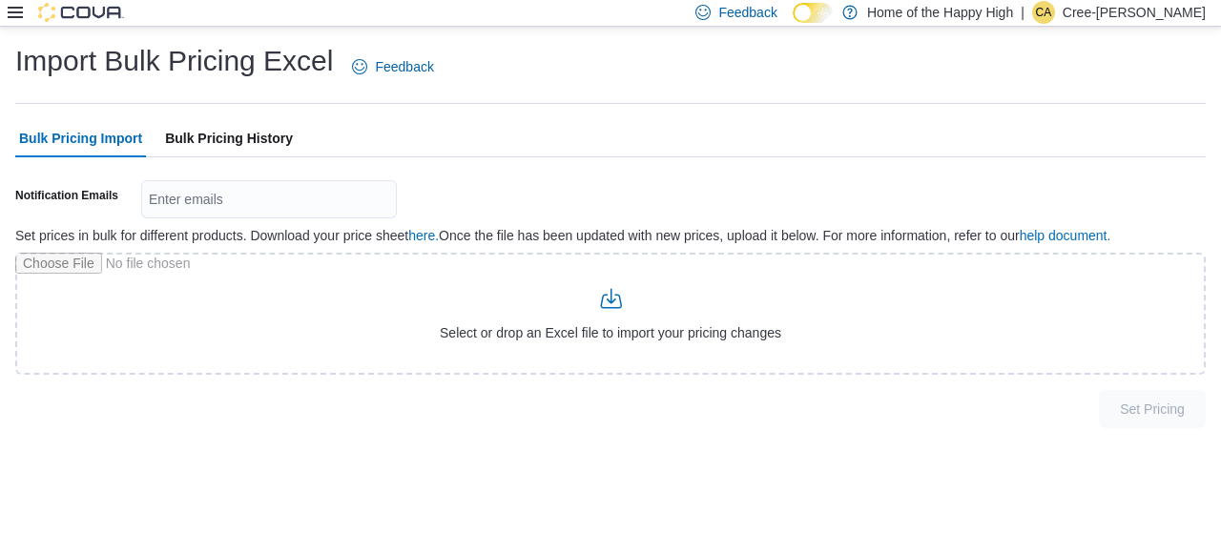
click at [13, 28] on div "Import Bulk Pricing Excel Feedback Bulk Pricing Import Bulk Pricing History Not…" at bounding box center [610, 235] width 1221 height 417
click at [9, 7] on icon at bounding box center [15, 12] width 15 height 11
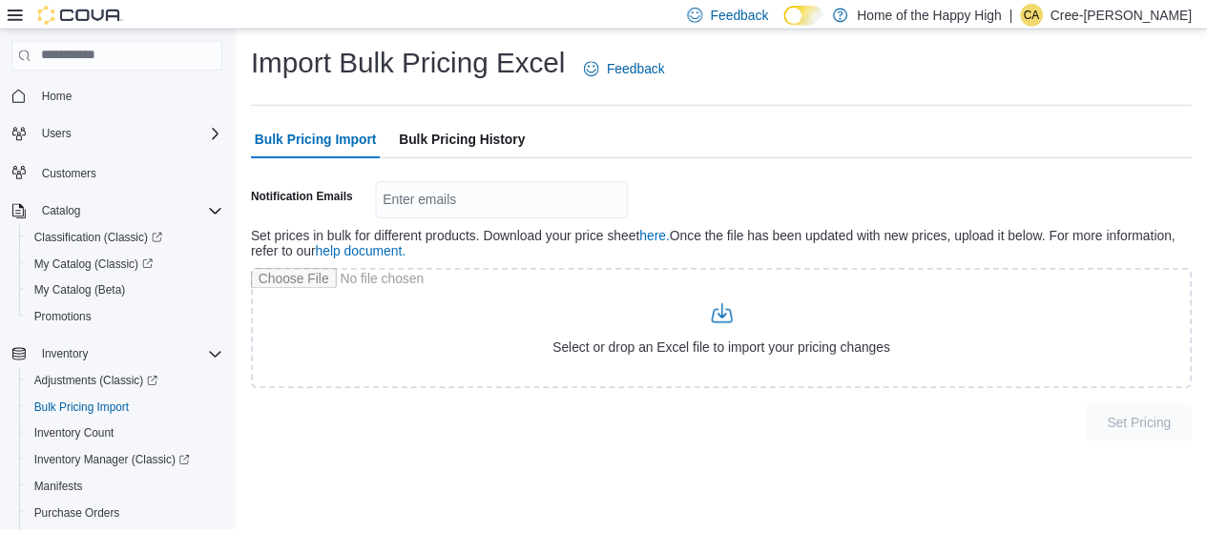
scroll to position [306, 0]
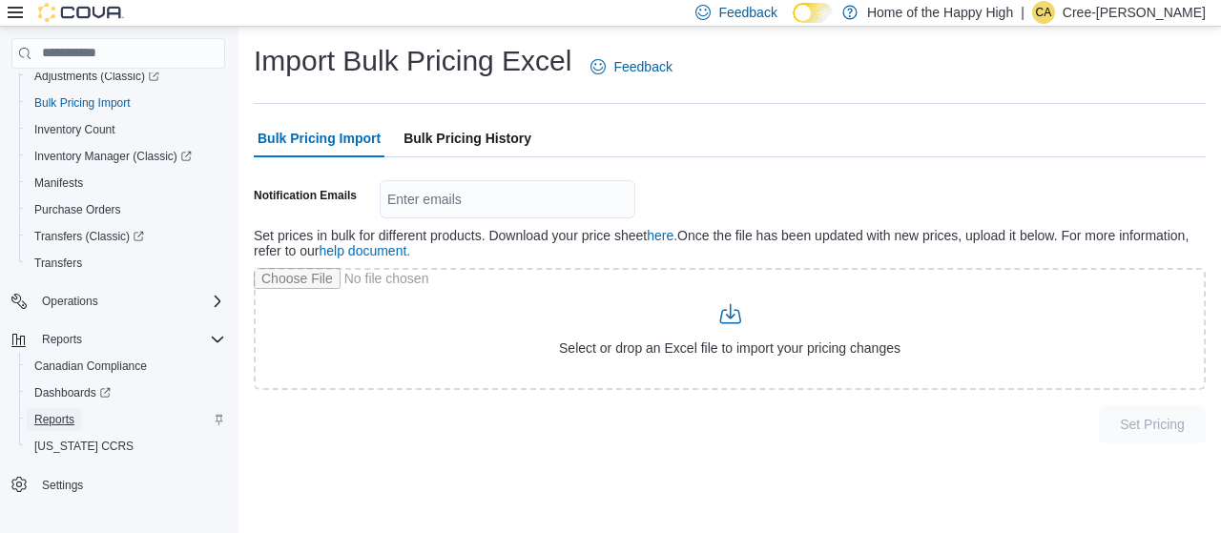
click at [59, 414] on span "Reports" at bounding box center [54, 419] width 40 height 15
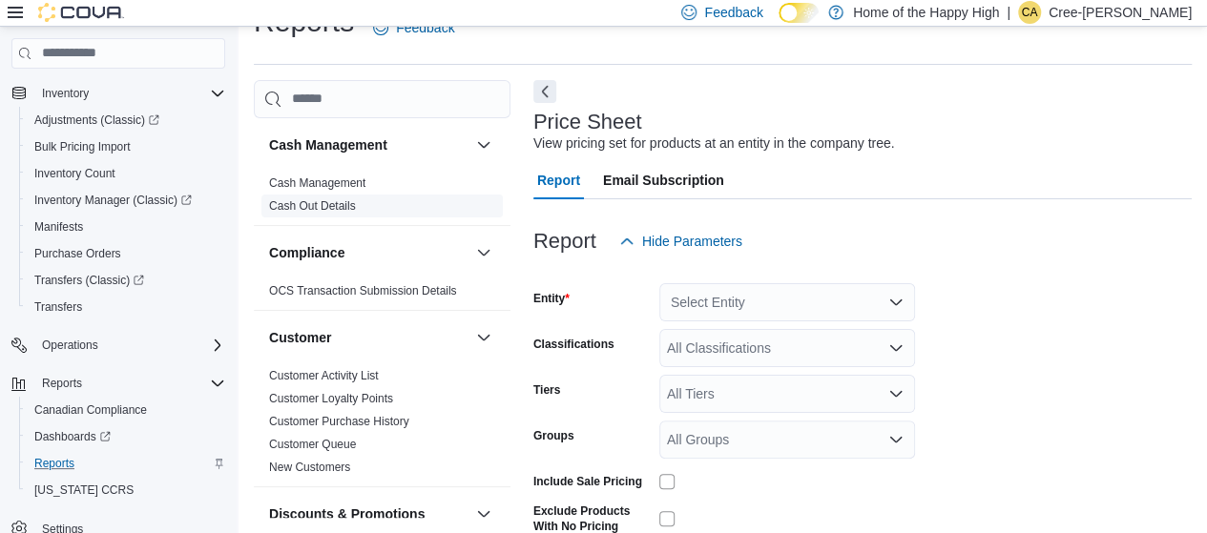
scroll to position [44, 0]
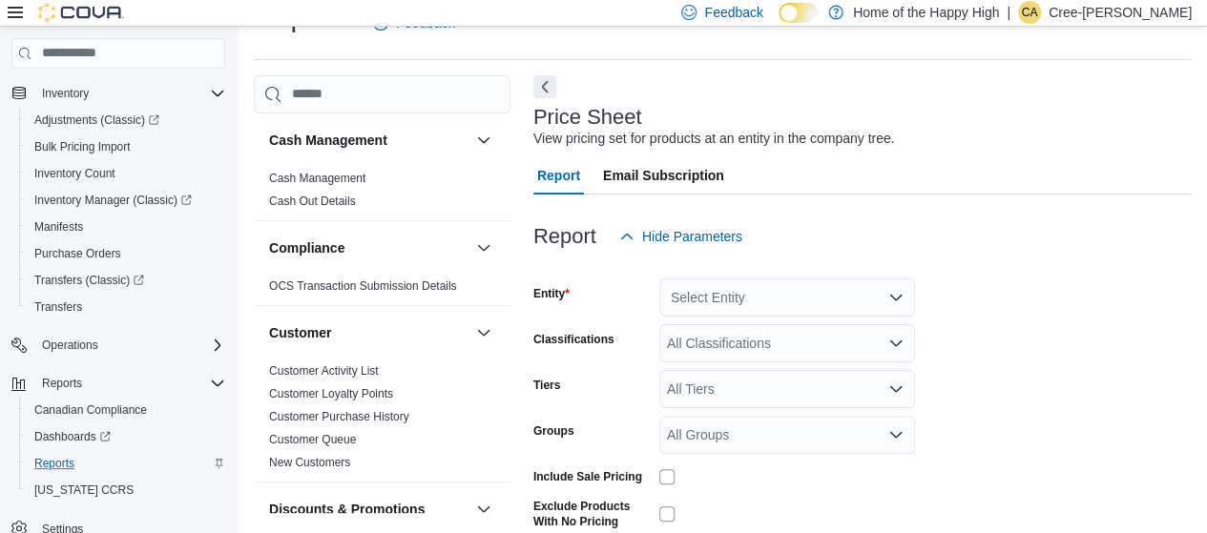
click at [609, 321] on form "Entity Select Entity Classifications All Classifications Tiers All Tiers Groups…" at bounding box center [862, 423] width 658 height 334
click at [609, 293] on div "Select Entity" at bounding box center [787, 298] width 256 height 38
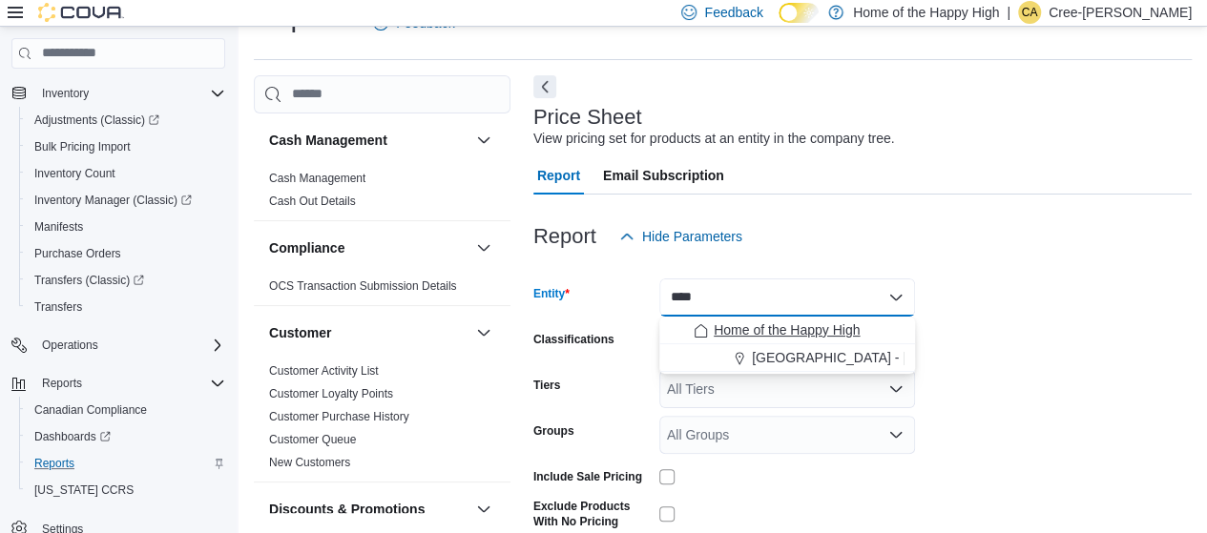
type input "****"
click at [609, 321] on span "Home of the Happy High" at bounding box center [787, 330] width 146 height 19
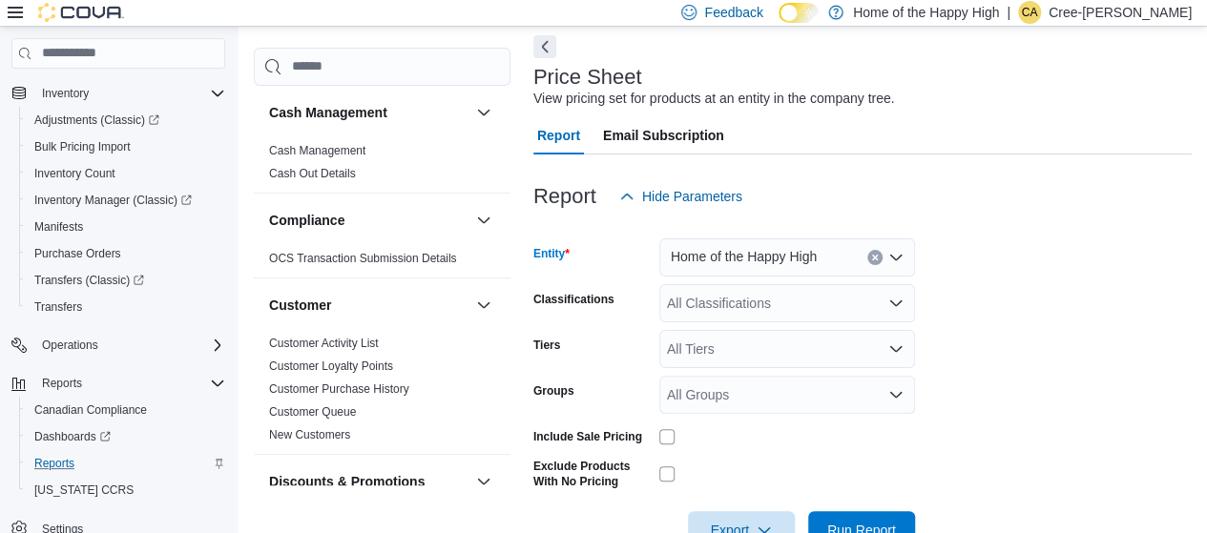
scroll to position [137, 0]
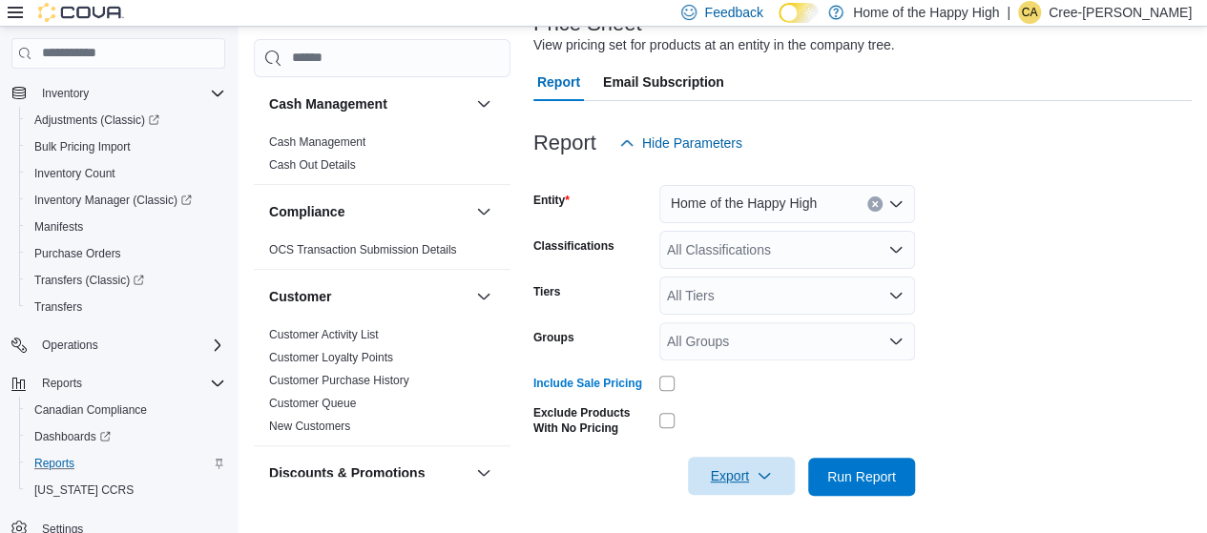
click at [609, 478] on icon "button" at bounding box center [763, 475] width 15 height 15
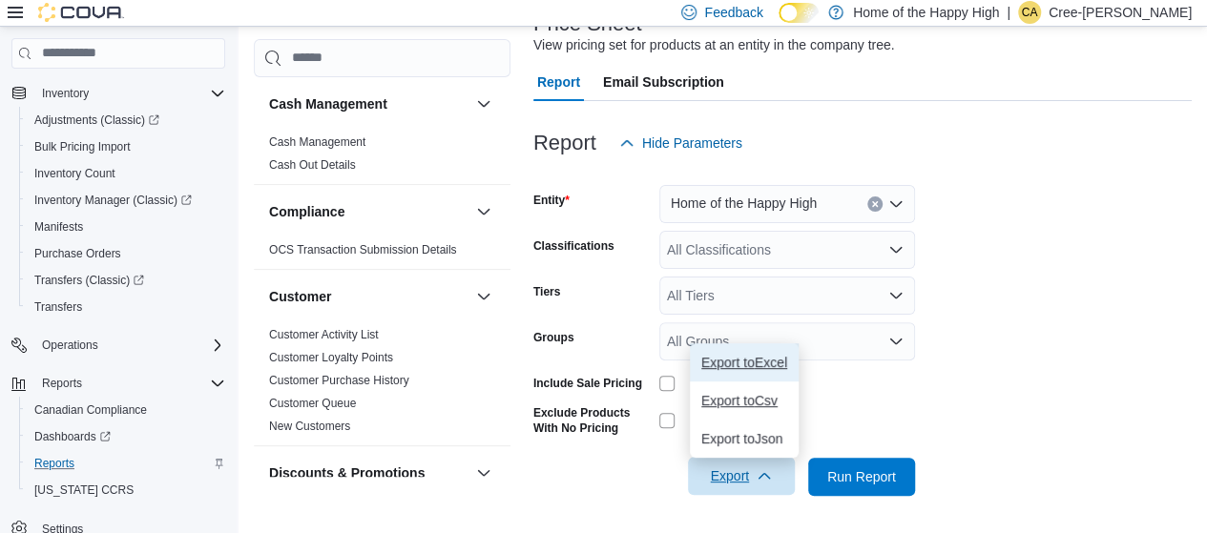
click at [609, 360] on span "Export to Excel" at bounding box center [744, 362] width 86 height 15
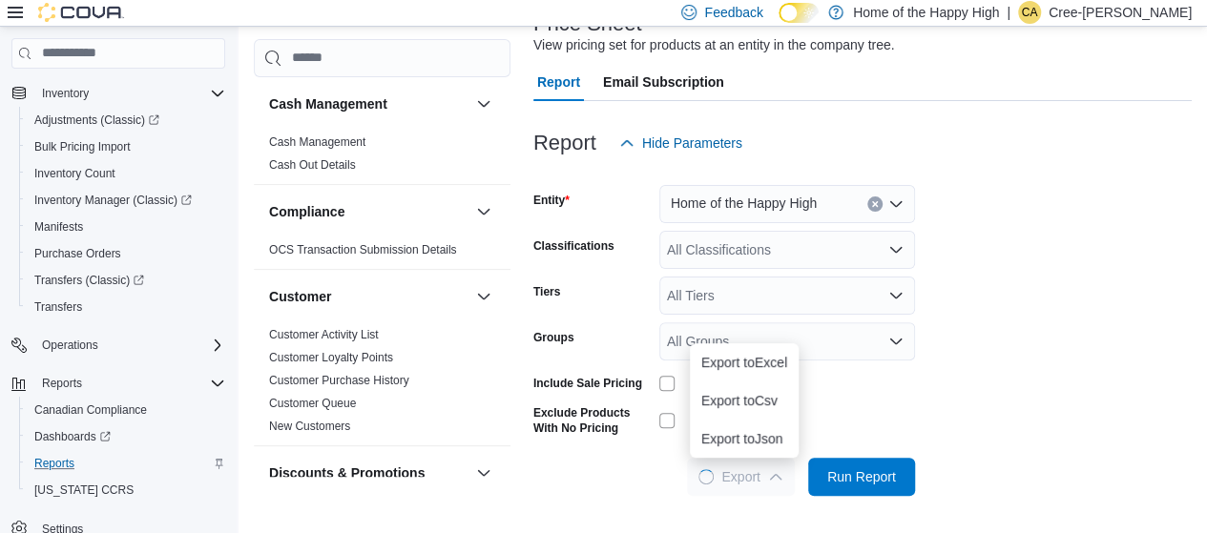
click at [609, 87] on span "Email Subscription" at bounding box center [663, 82] width 121 height 38
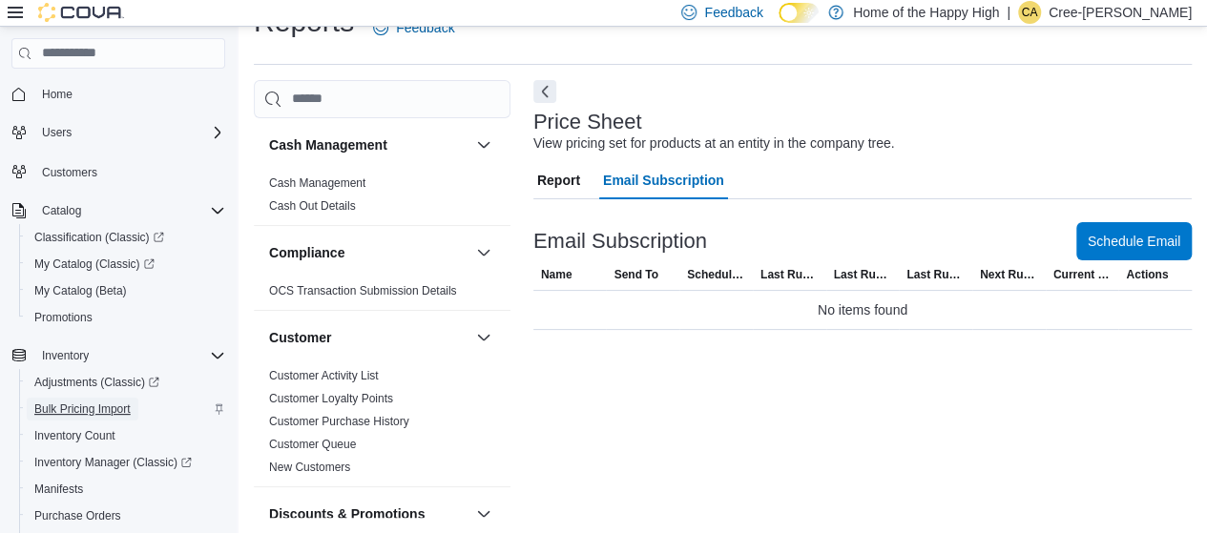
click at [80, 407] on span "Bulk Pricing Import" at bounding box center [82, 409] width 96 height 15
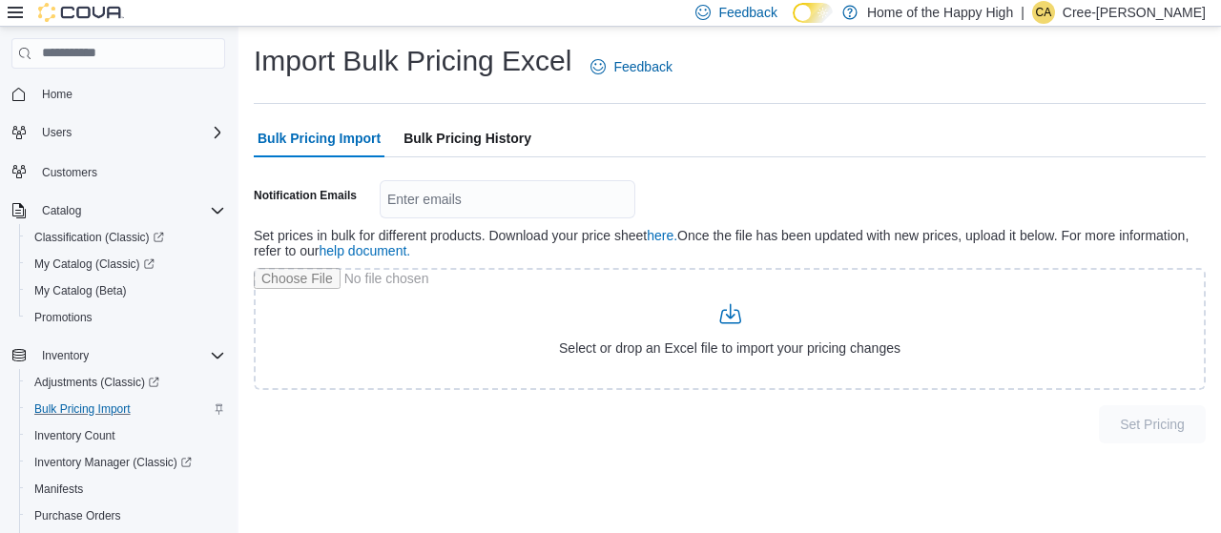
click at [476, 146] on span "Bulk Pricing History" at bounding box center [468, 138] width 128 height 38
